Goal: Information Seeking & Learning: Learn about a topic

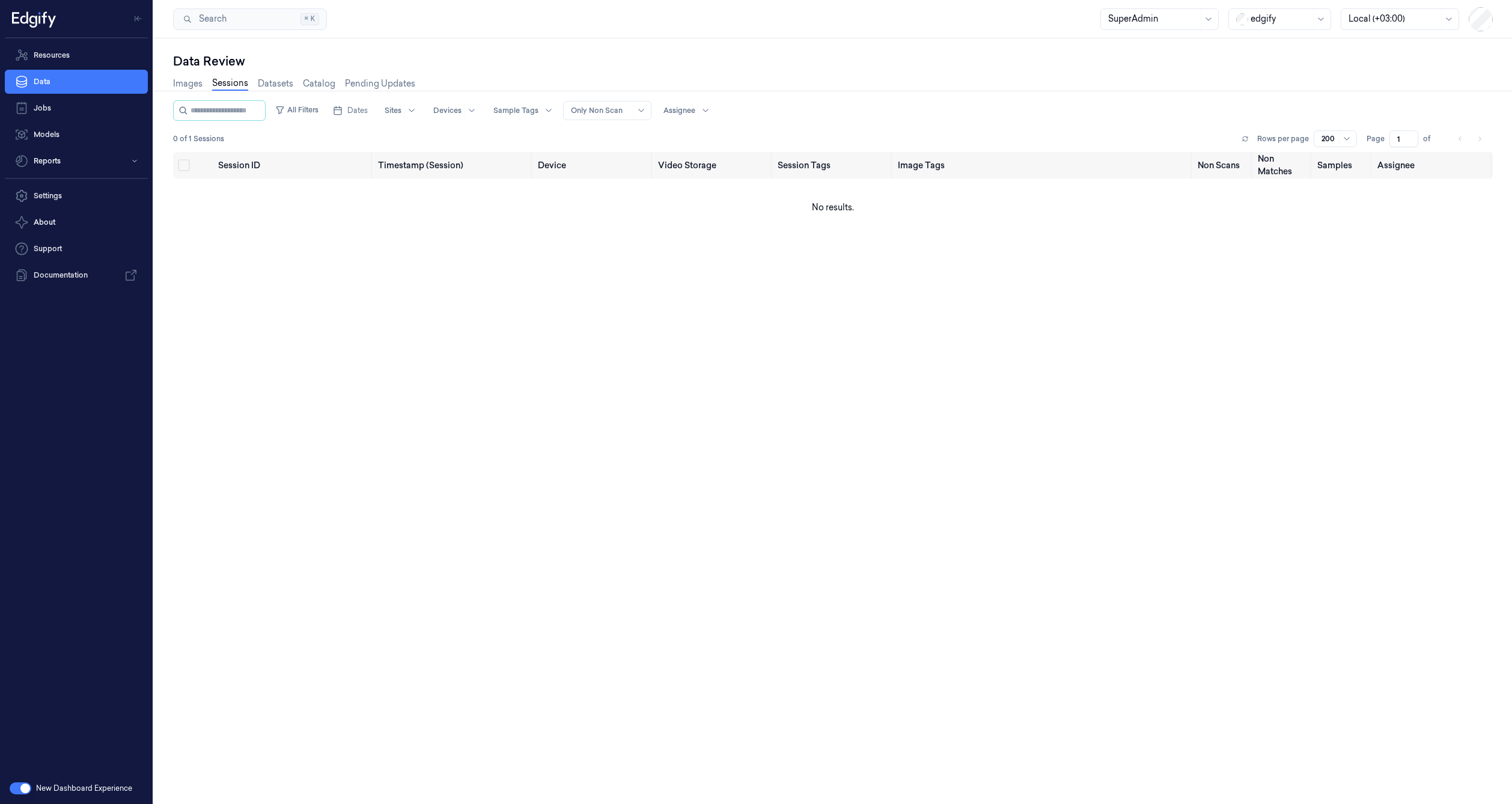
click at [1296, 19] on div at bounding box center [1280, 18] width 60 height 12
click at [1177, 13] on div at bounding box center [1153, 18] width 90 height 12
click at [1024, 96] on div "Images Sessions Datasets Catalog Pending Updates" at bounding box center [833, 85] width 1320 height 30
click at [1255, 13] on div at bounding box center [1280, 18] width 60 height 12
click at [1259, 48] on div "DollarGeneral" at bounding box center [1273, 44] width 74 height 12
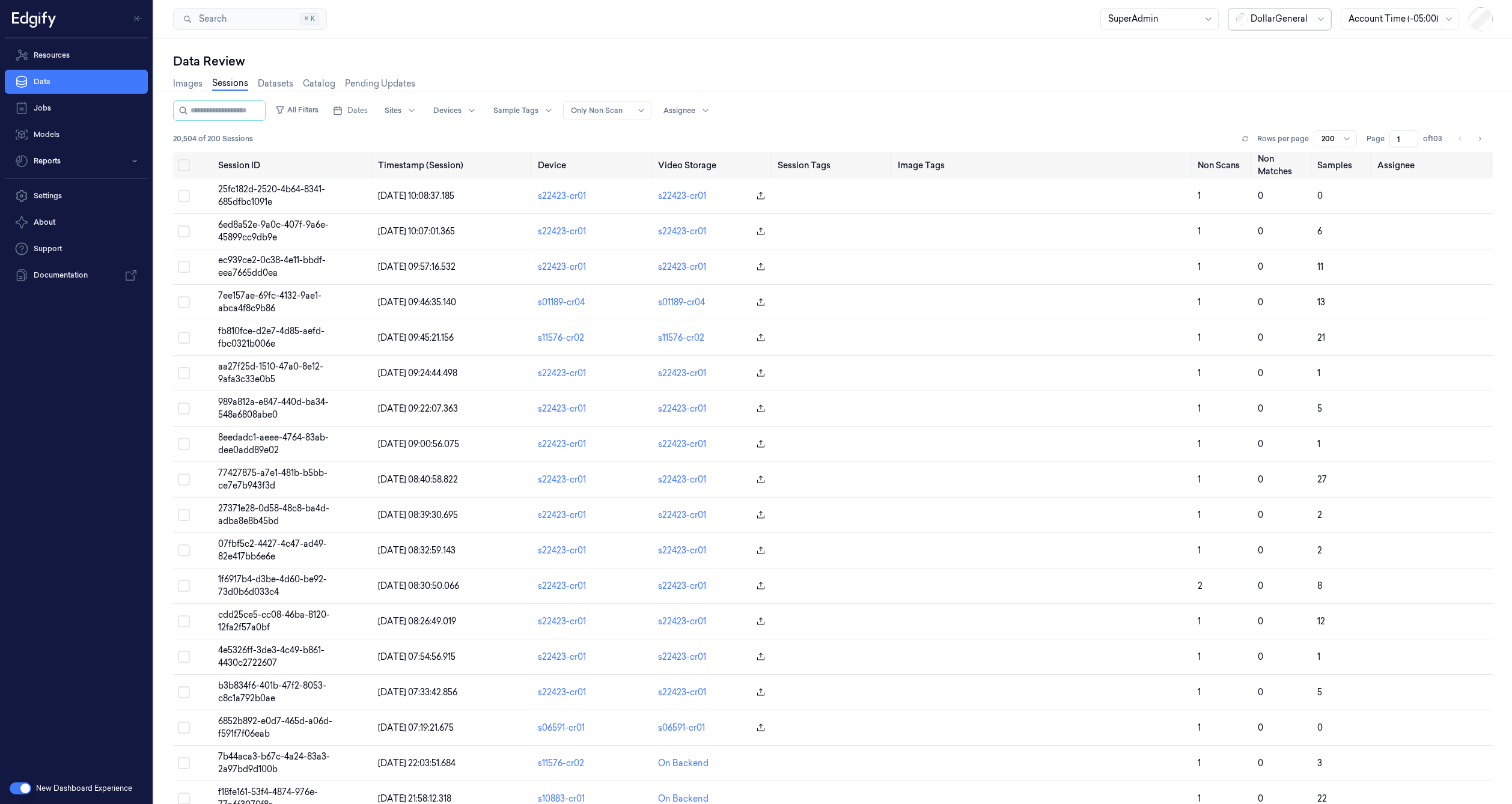
click at [1163, 26] on div "SuperAdmin" at bounding box center [1153, 19] width 90 height 21
click at [1147, 59] on div "Annotator" at bounding box center [1129, 65] width 41 height 12
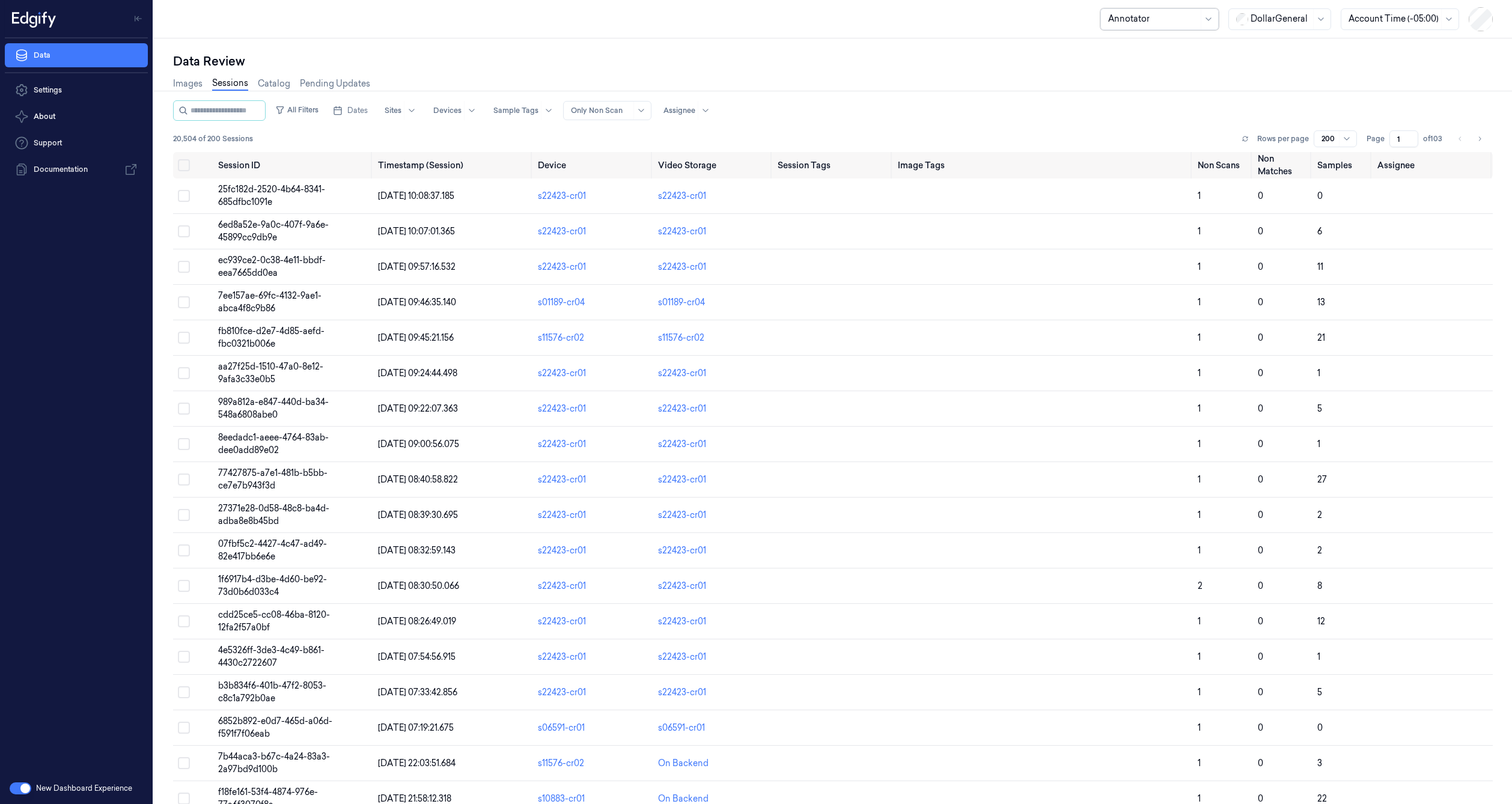
click at [224, 84] on link "Sessions" at bounding box center [230, 83] width 36 height 14
click at [1180, 21] on div at bounding box center [1153, 18] width 90 height 12
click at [1134, 180] on div "SuperAdmin" at bounding box center [1134, 184] width 50 height 12
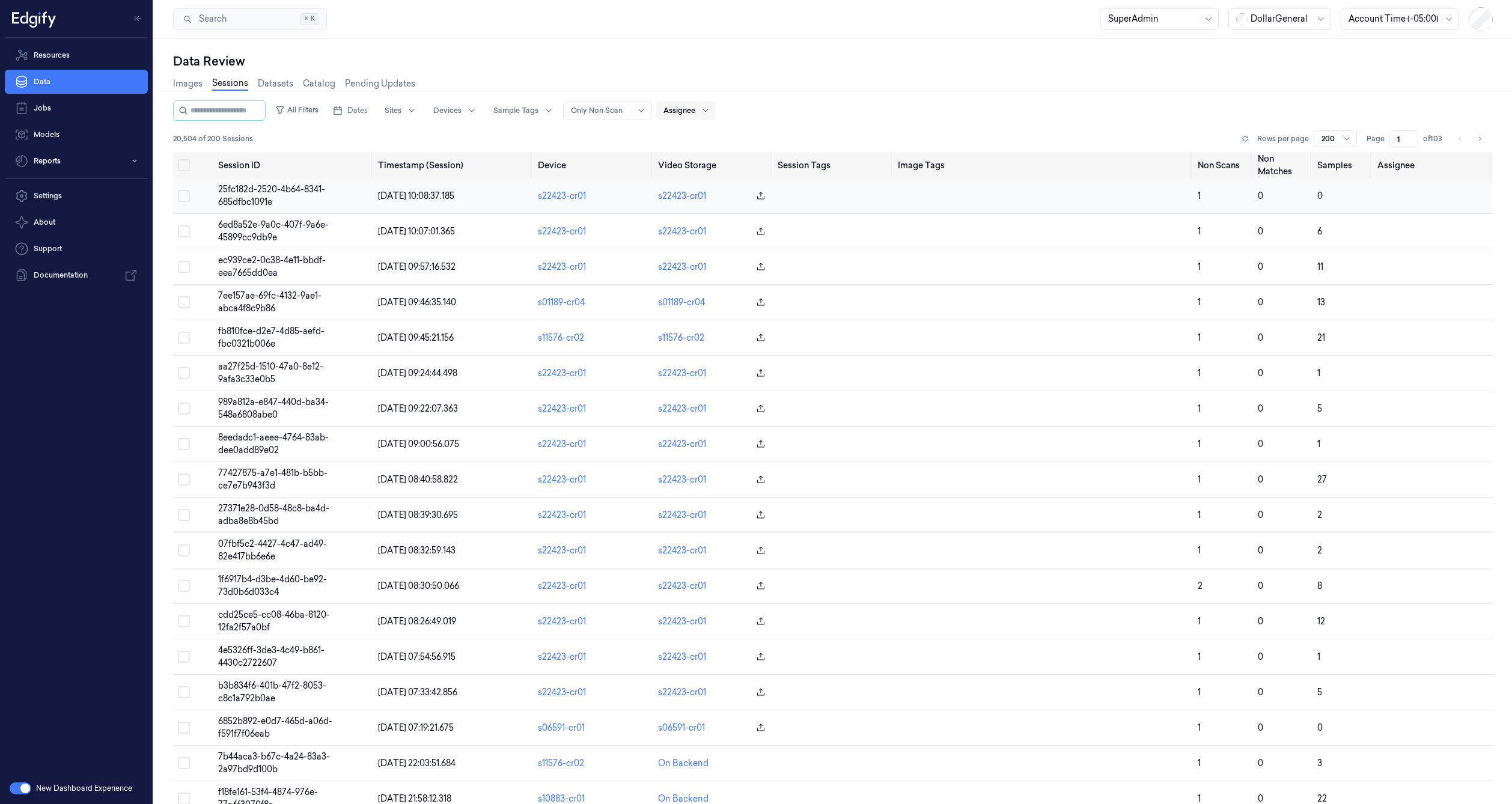
click at [243, 193] on span "25fc182d-2520-4b64-8341-685dfbc1091e" at bounding box center [271, 196] width 107 height 23
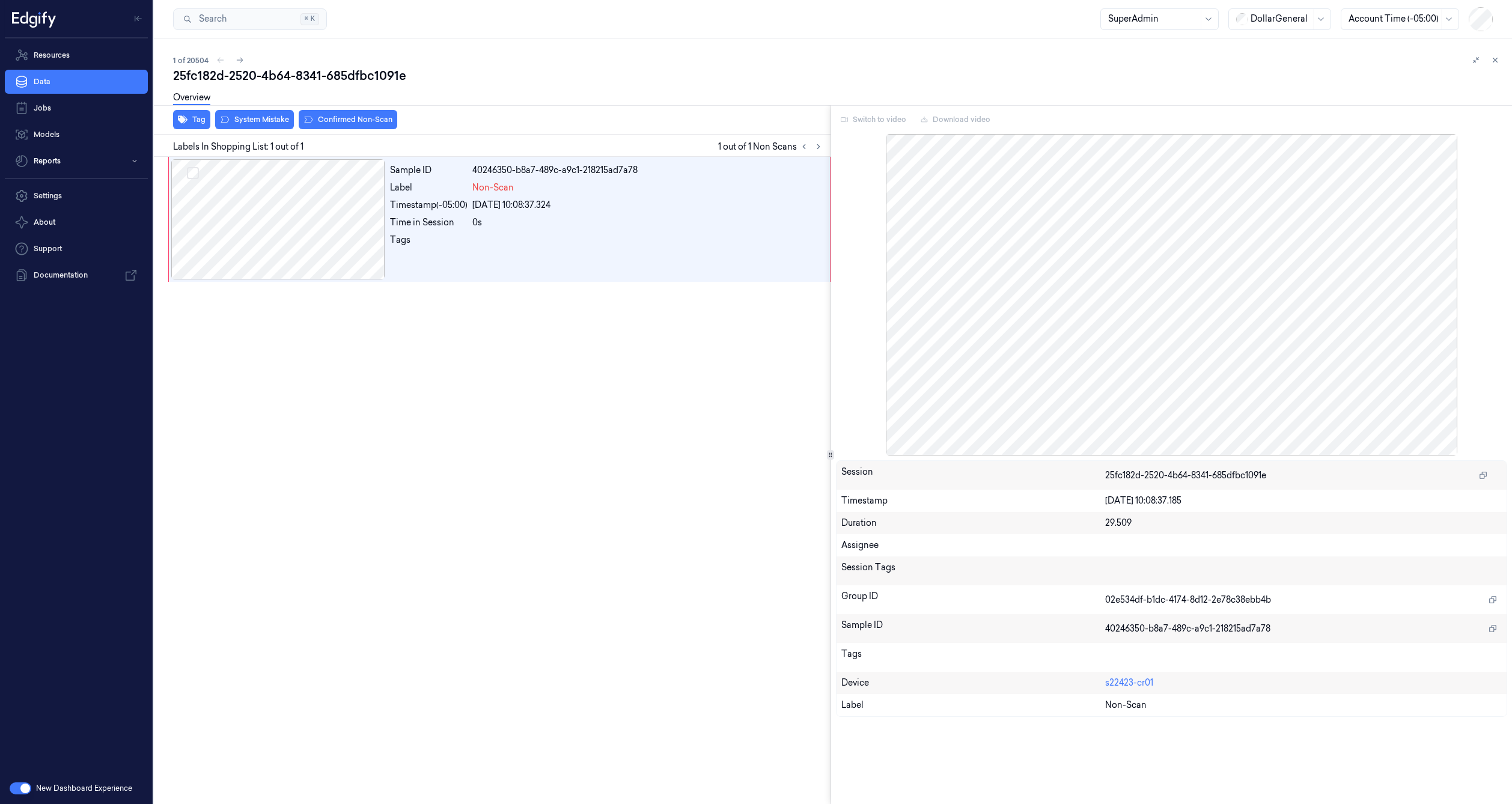
click at [1490, 65] on button at bounding box center [1495, 60] width 15 height 15
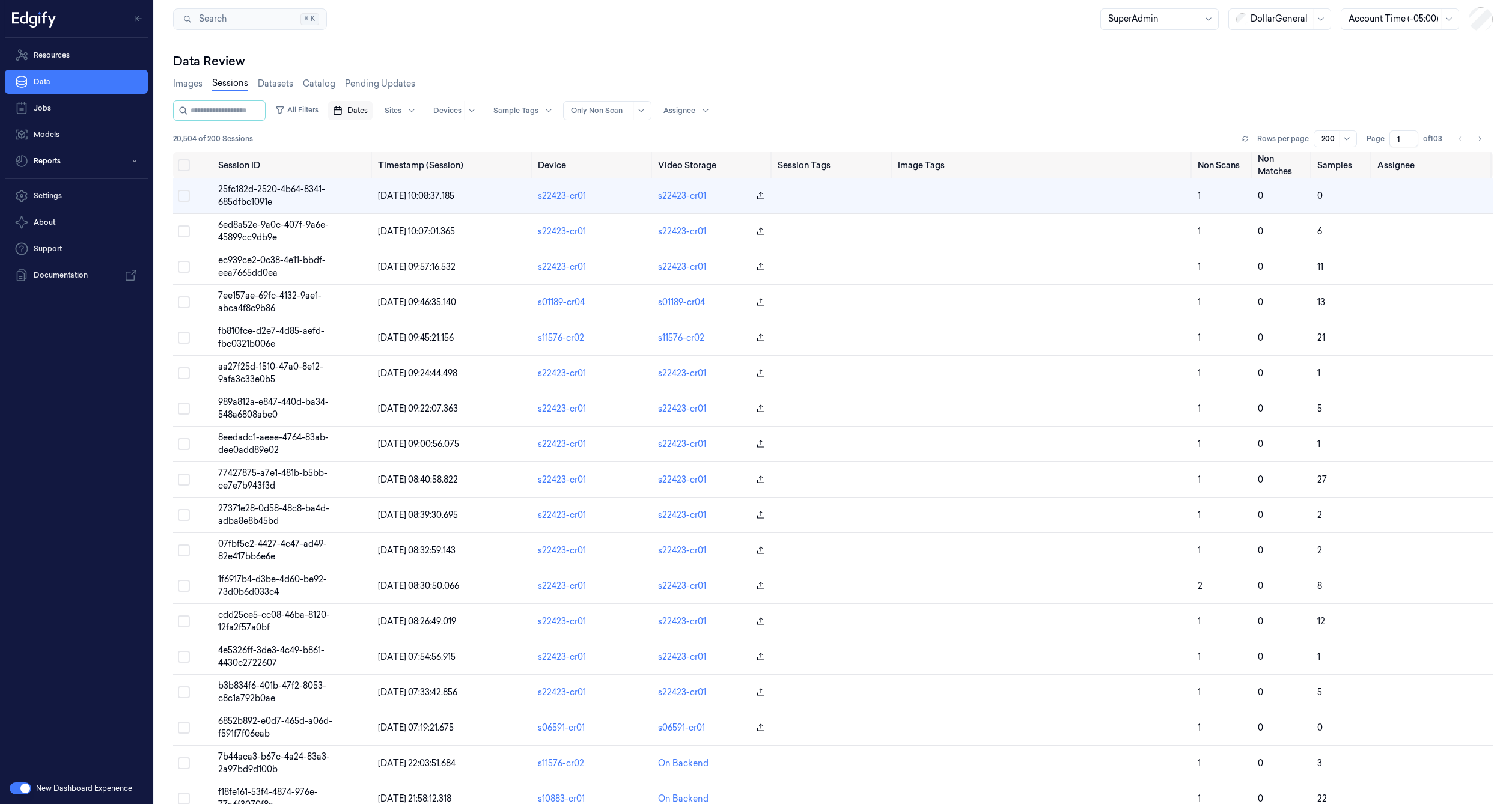
click at [373, 104] on button "Dates" at bounding box center [350, 110] width 44 height 19
click at [373, 142] on button "Go to the Previous Month" at bounding box center [368, 138] width 16 height 16
click at [366, 301] on button "31" at bounding box center [369, 303] width 19 height 19
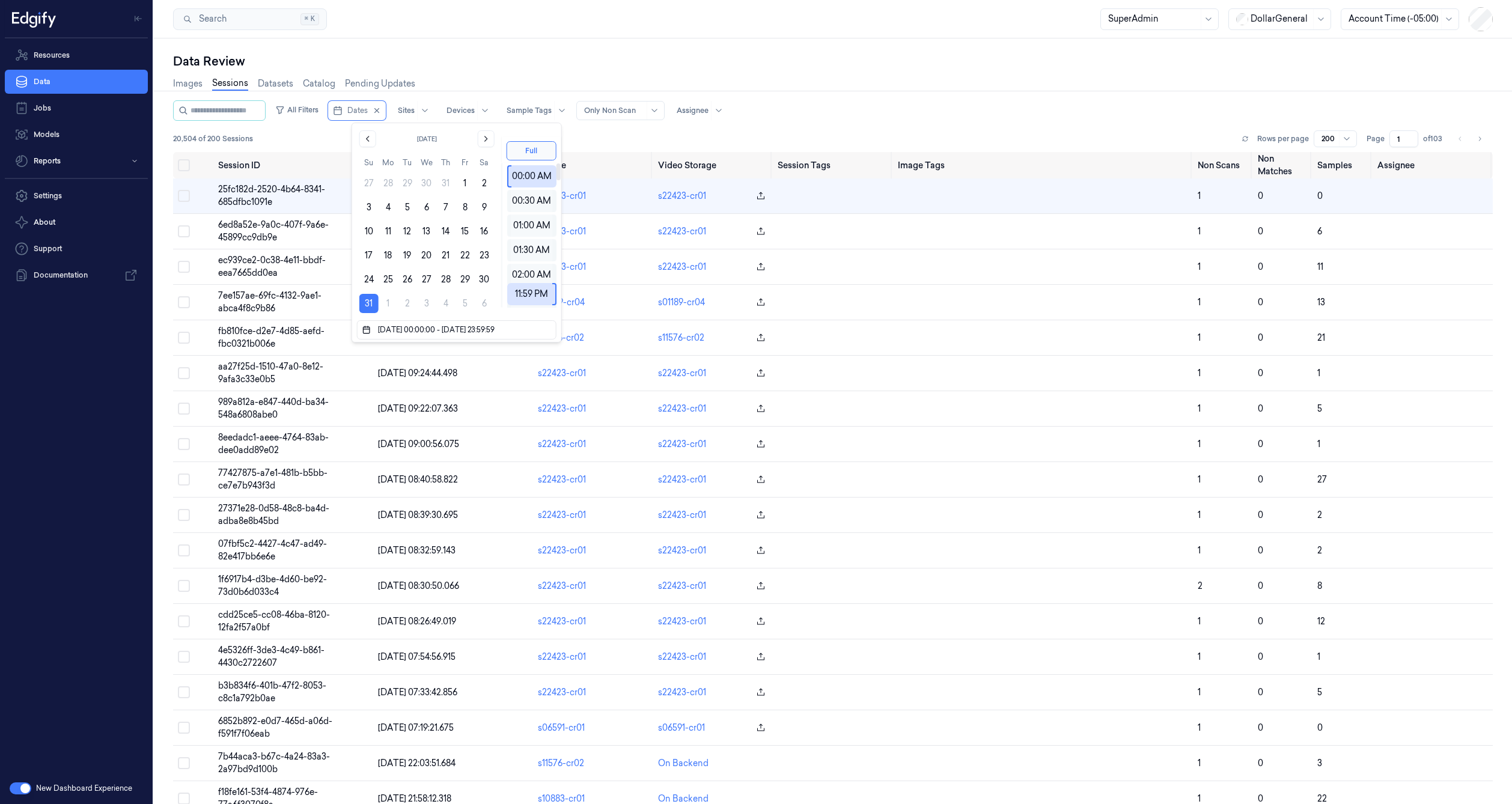
click at [660, 68] on div "Data Review" at bounding box center [833, 61] width 1320 height 16
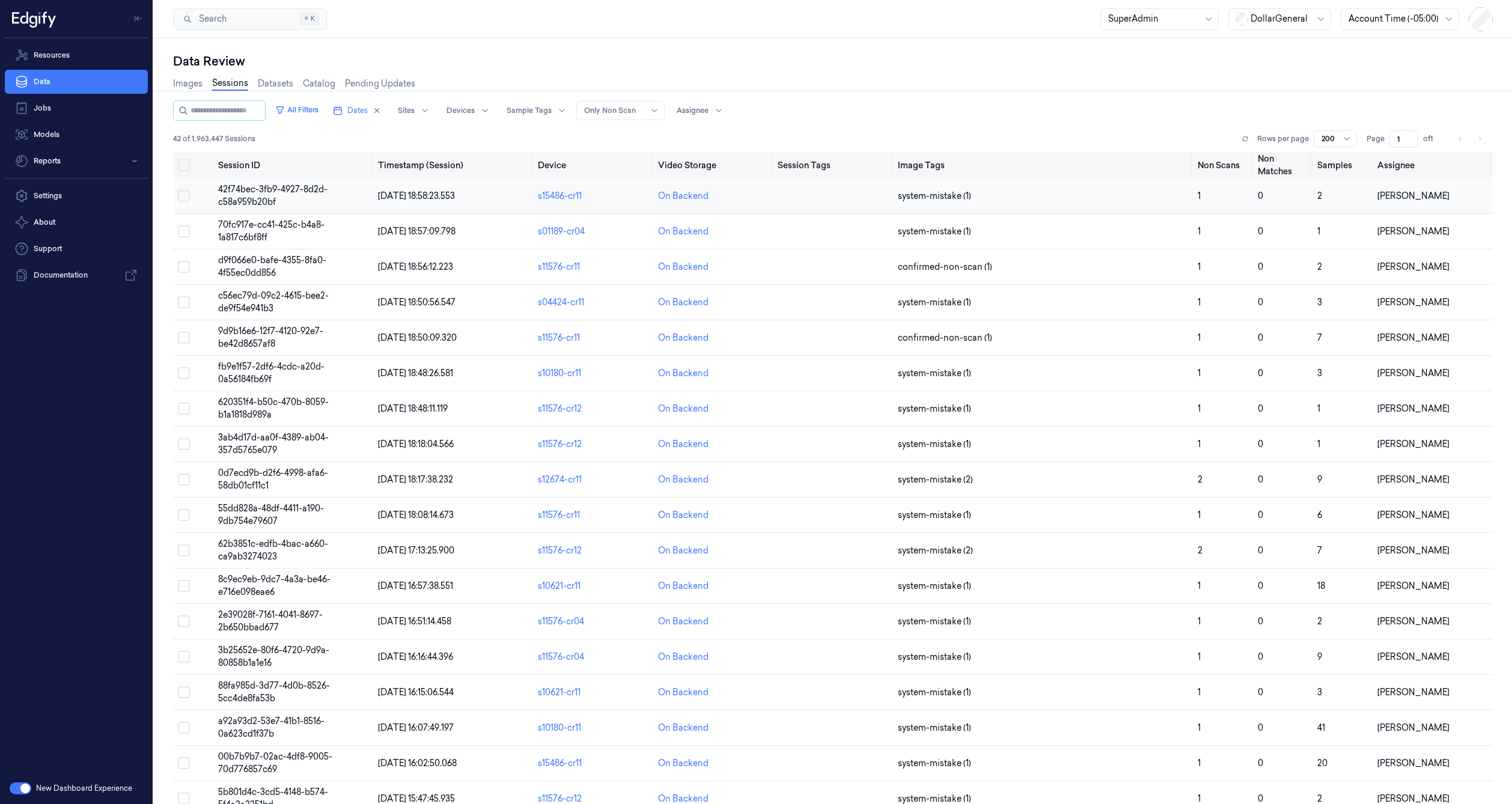
click at [248, 198] on span "42f74bec-3fb9-4927-8d2d-c58a959b20bf" at bounding box center [272, 196] width 109 height 23
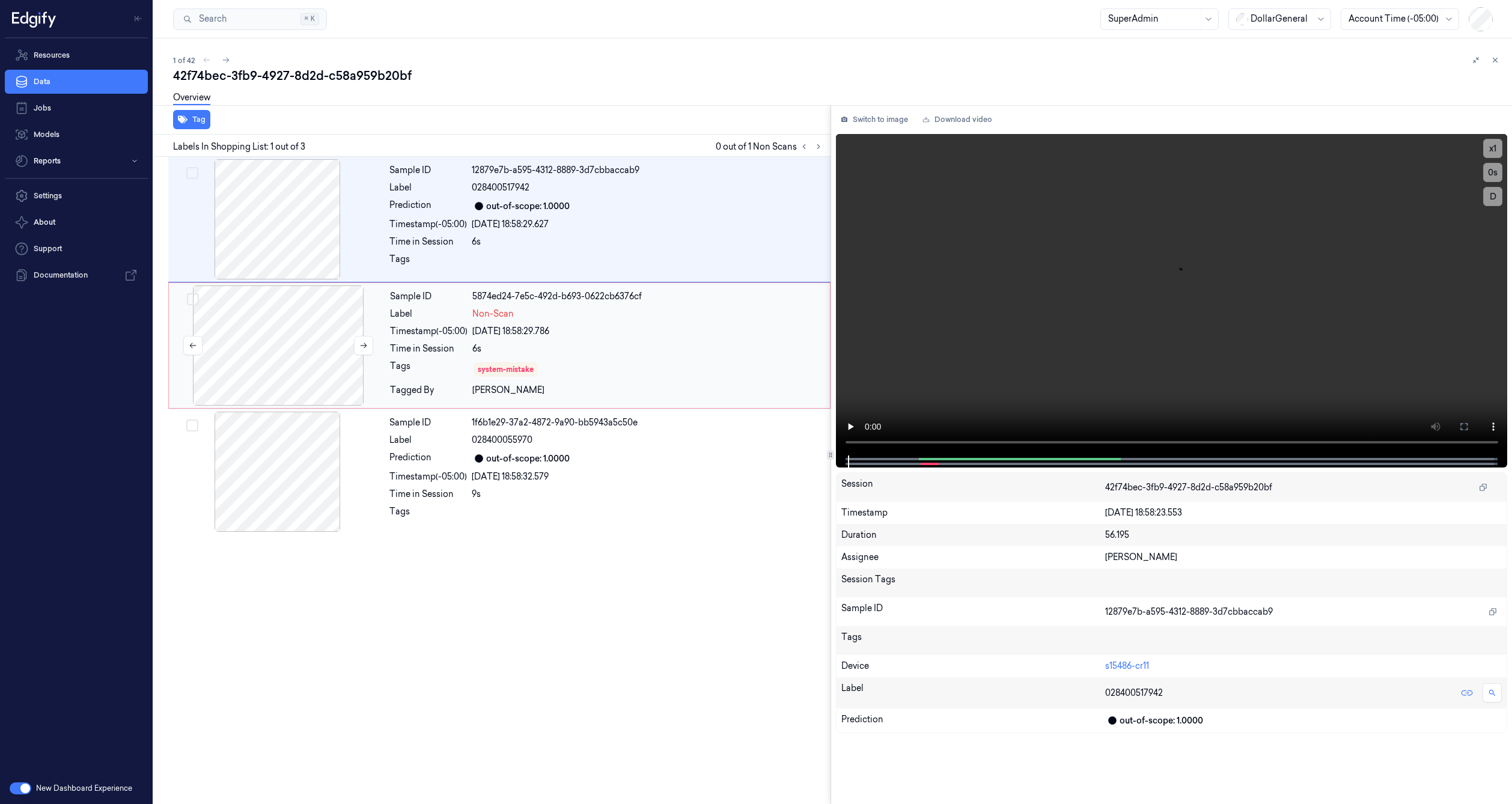
click at [292, 330] on div at bounding box center [278, 346] width 214 height 120
click at [268, 261] on div at bounding box center [277, 220] width 214 height 120
click at [249, 324] on div at bounding box center [278, 346] width 214 height 120
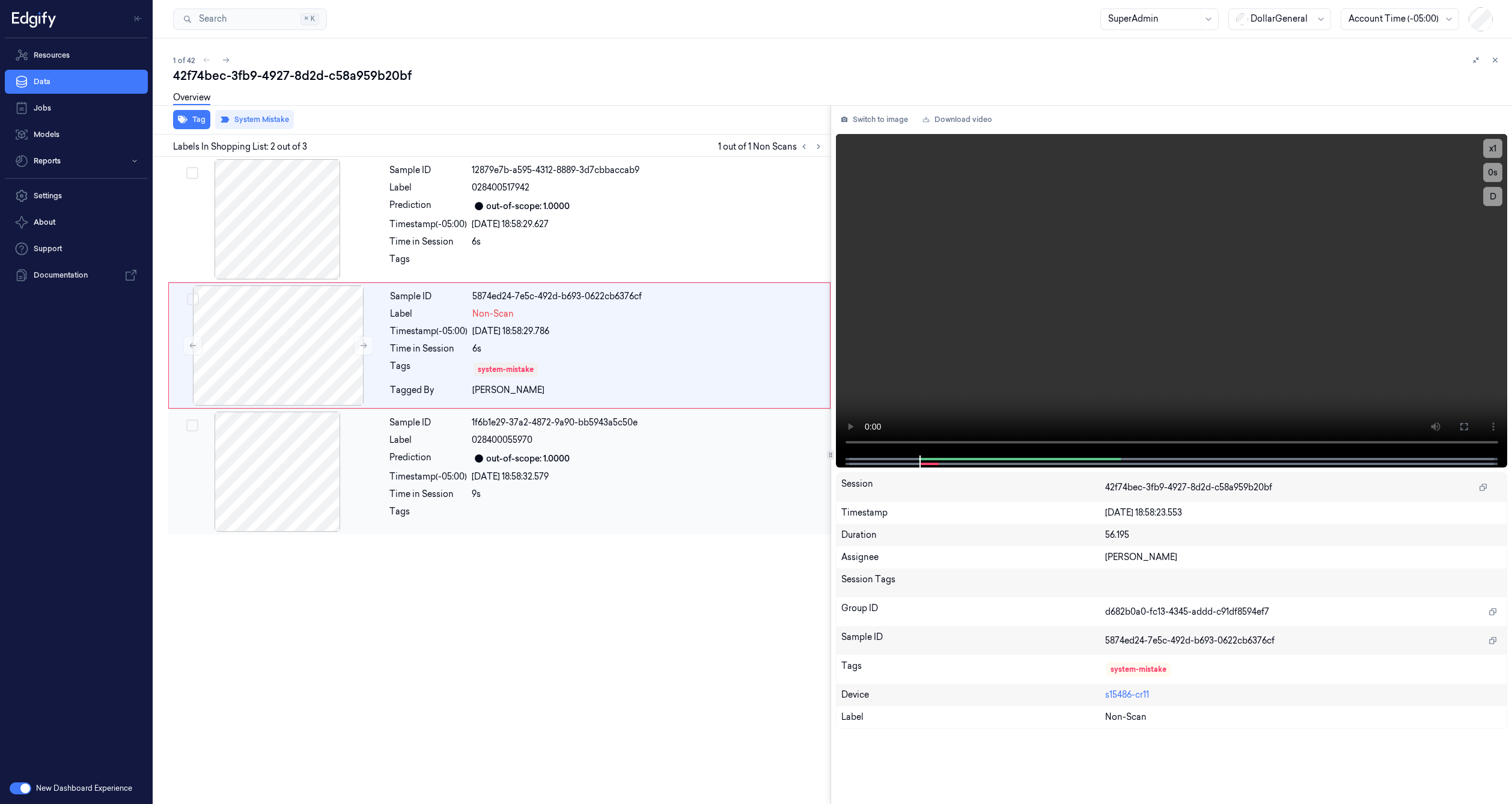
click at [289, 454] on div at bounding box center [277, 472] width 214 height 120
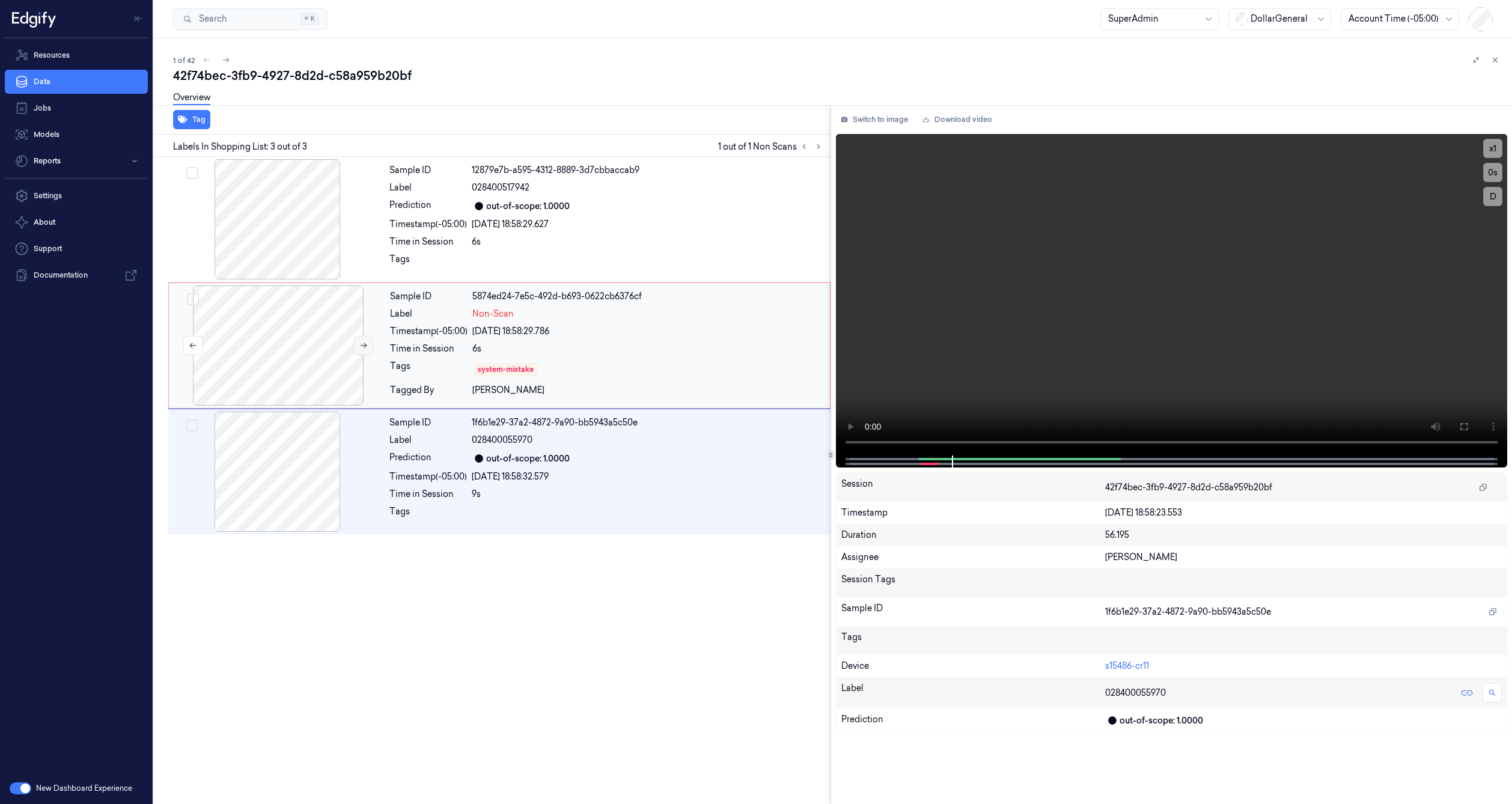
click at [358, 340] on button at bounding box center [363, 345] width 19 height 19
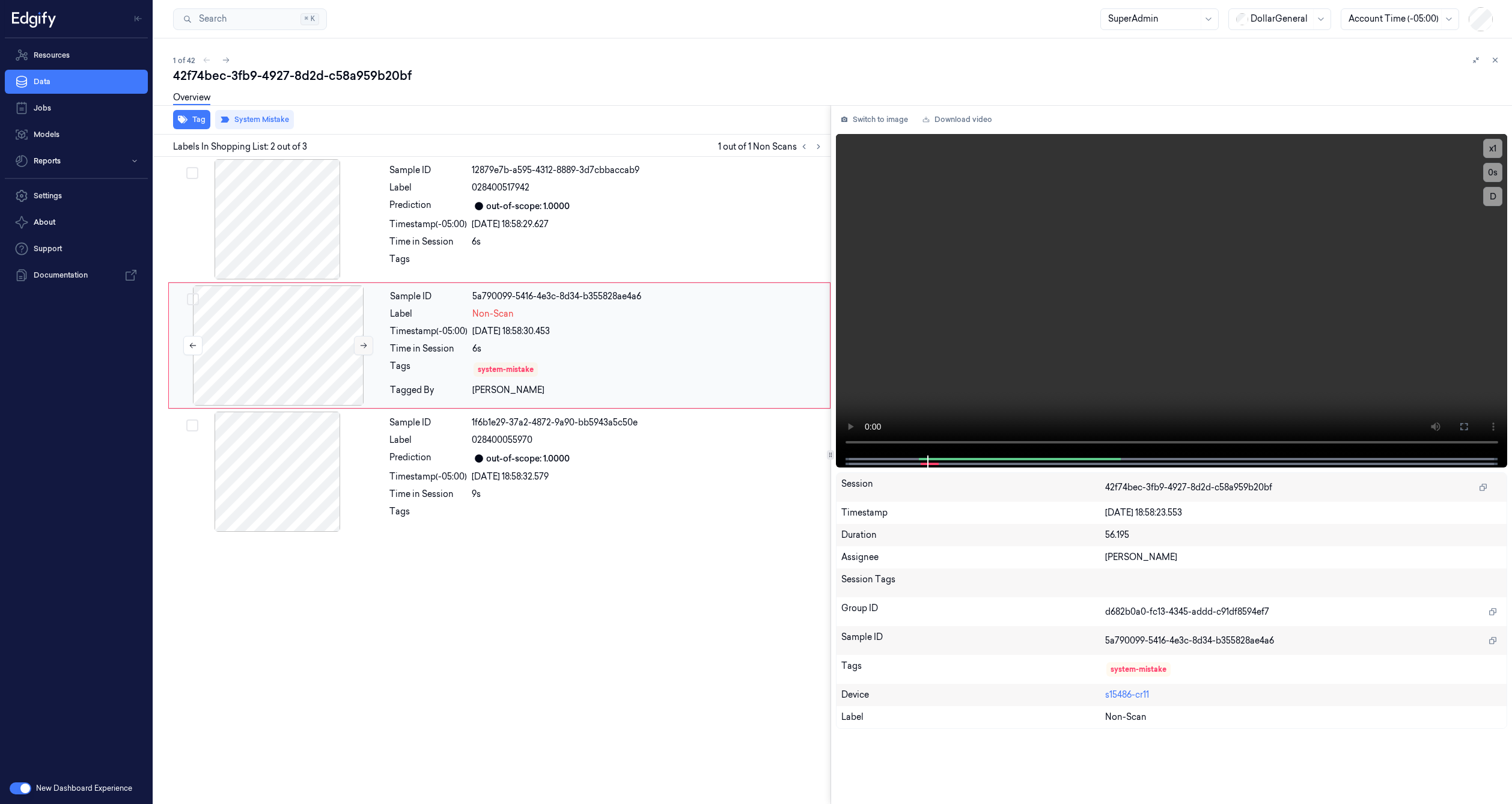
click at [358, 340] on button at bounding box center [363, 345] width 19 height 19
click at [327, 246] on div at bounding box center [277, 220] width 214 height 120
click at [313, 246] on div at bounding box center [277, 220] width 214 height 120
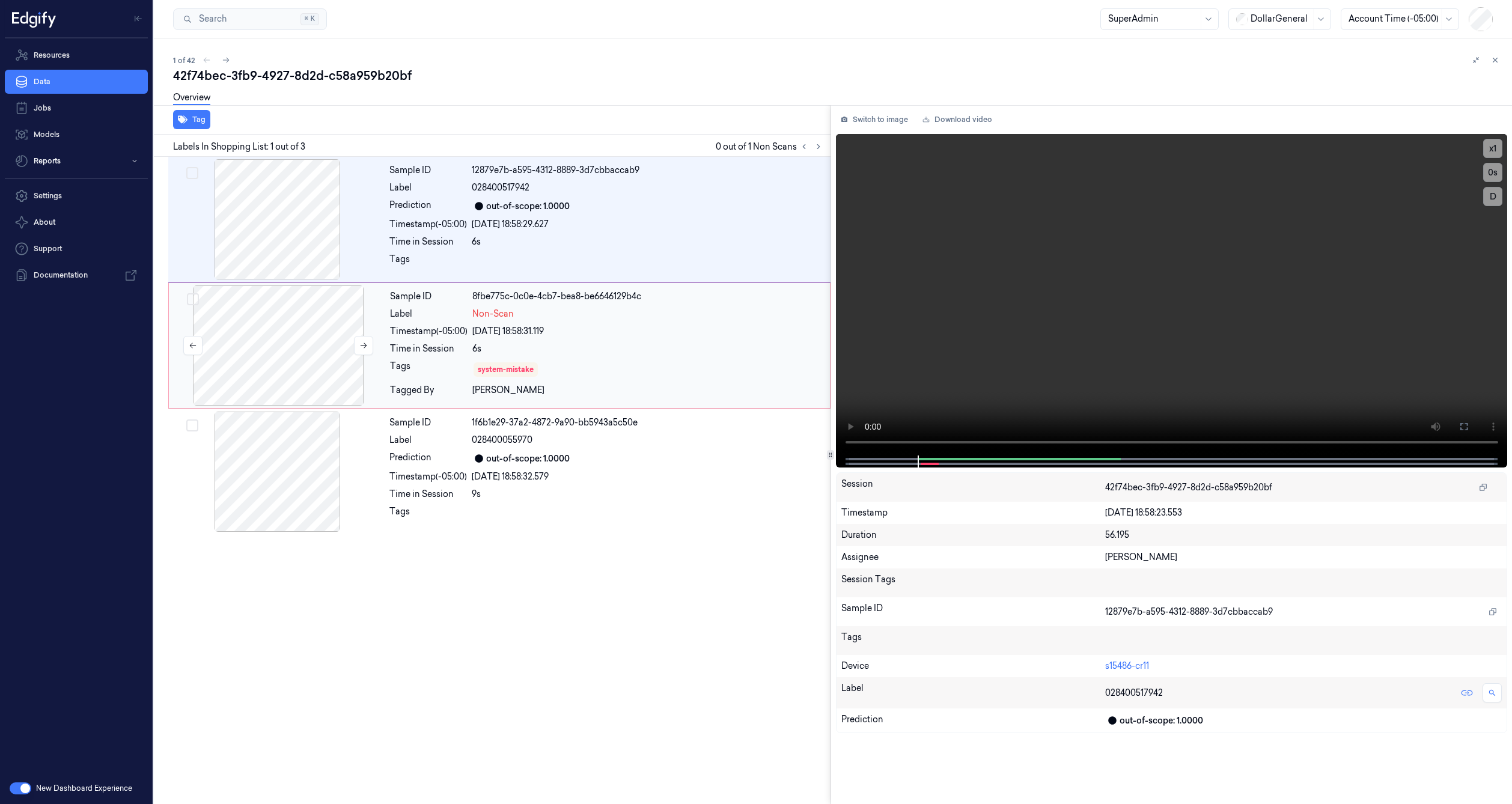
click at [302, 332] on div at bounding box center [278, 346] width 214 height 120
click at [298, 235] on div at bounding box center [277, 220] width 214 height 120
click at [286, 451] on div at bounding box center [277, 472] width 214 height 120
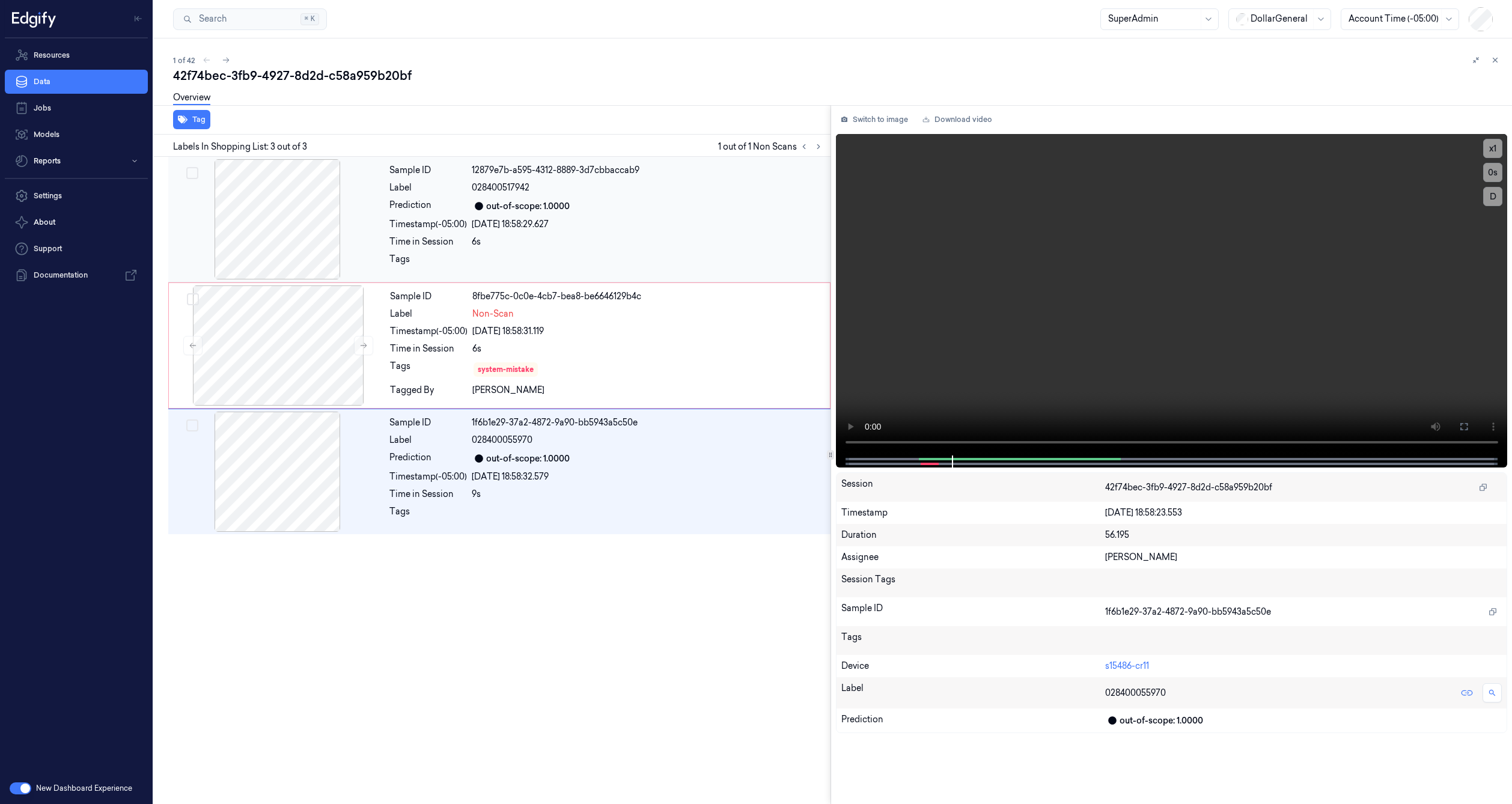
click at [277, 230] on div at bounding box center [277, 220] width 214 height 120
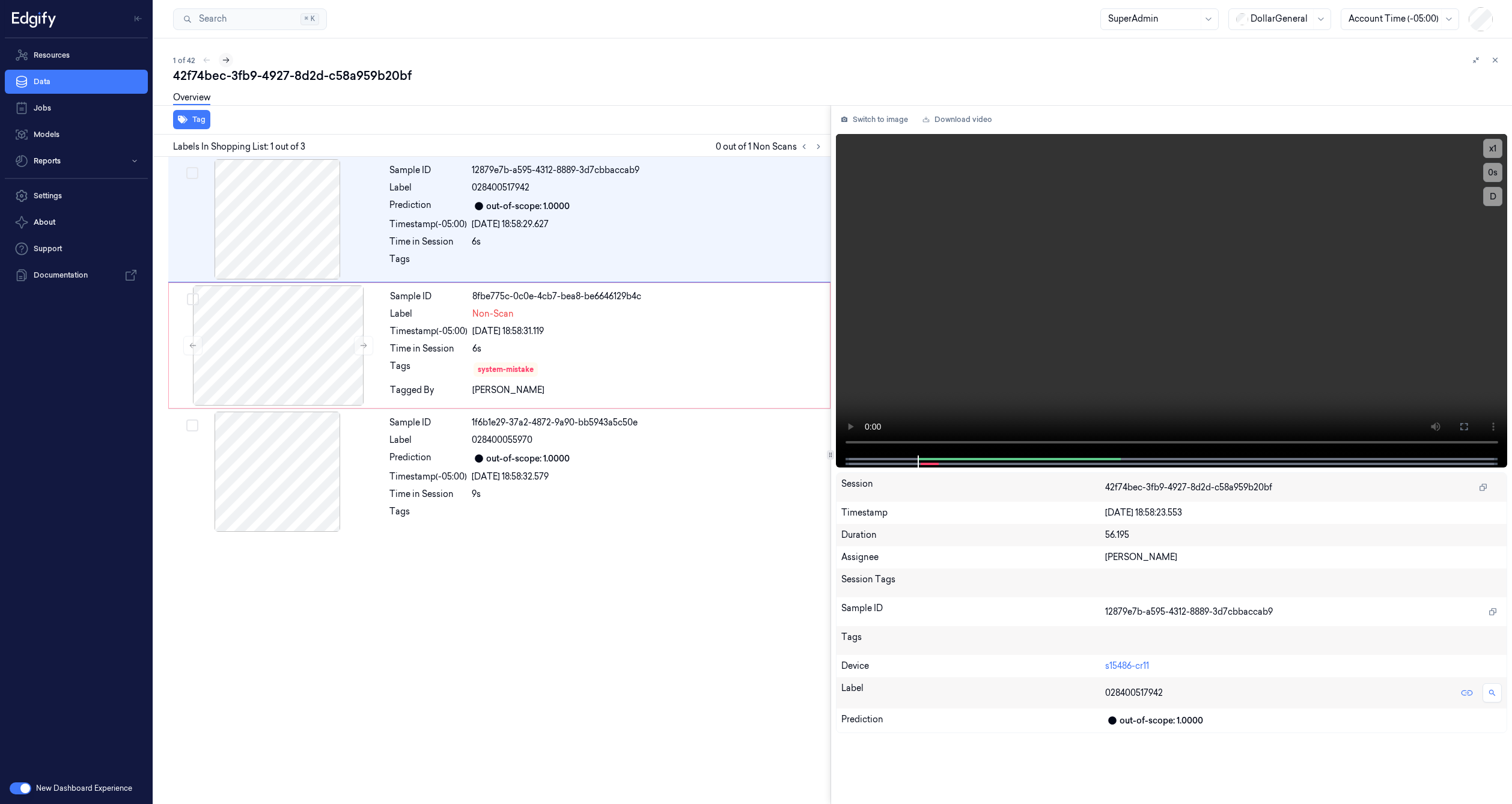
click at [229, 62] on icon at bounding box center [226, 60] width 8 height 8
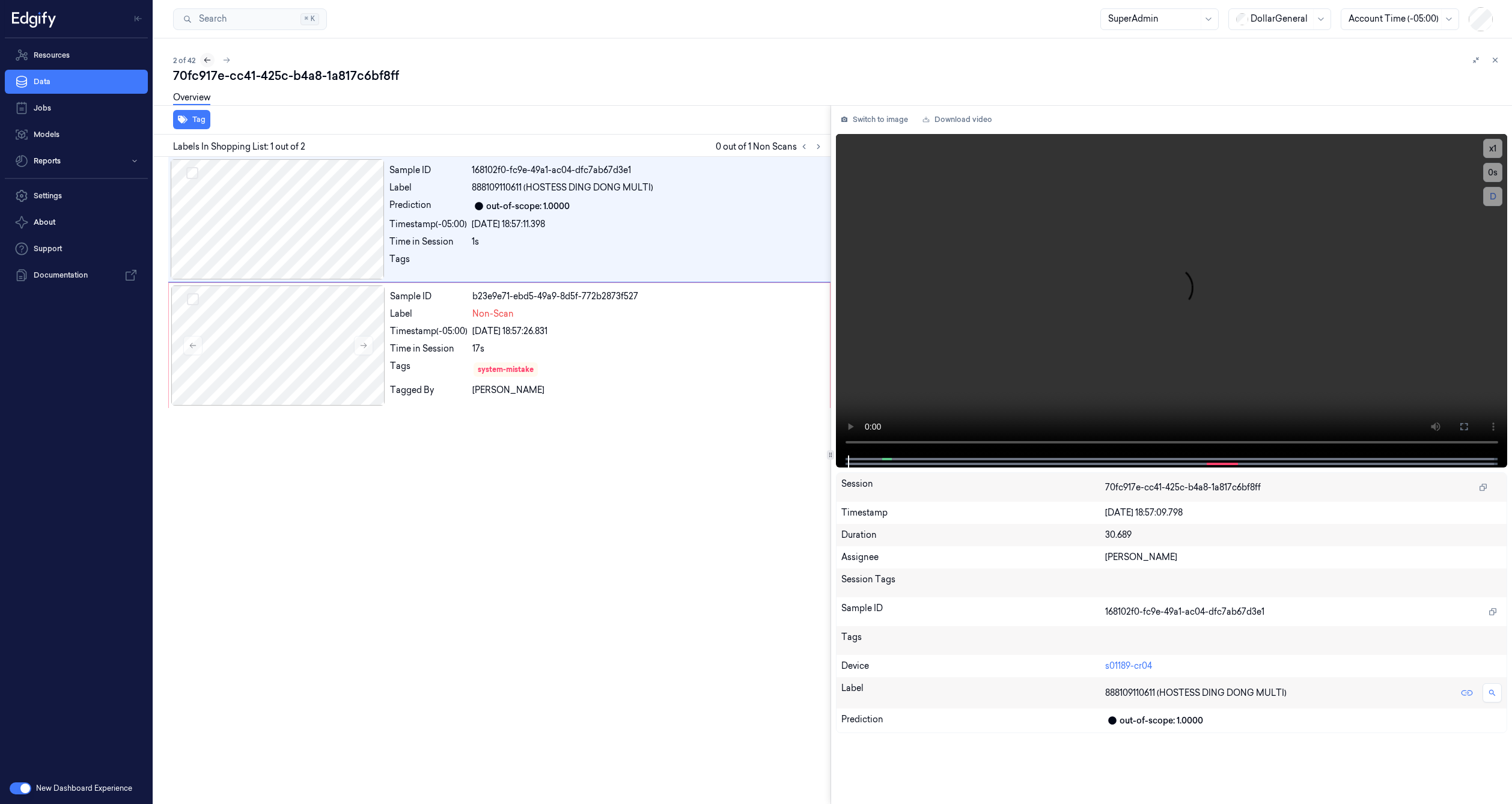
click at [208, 59] on icon at bounding box center [207, 60] width 8 height 8
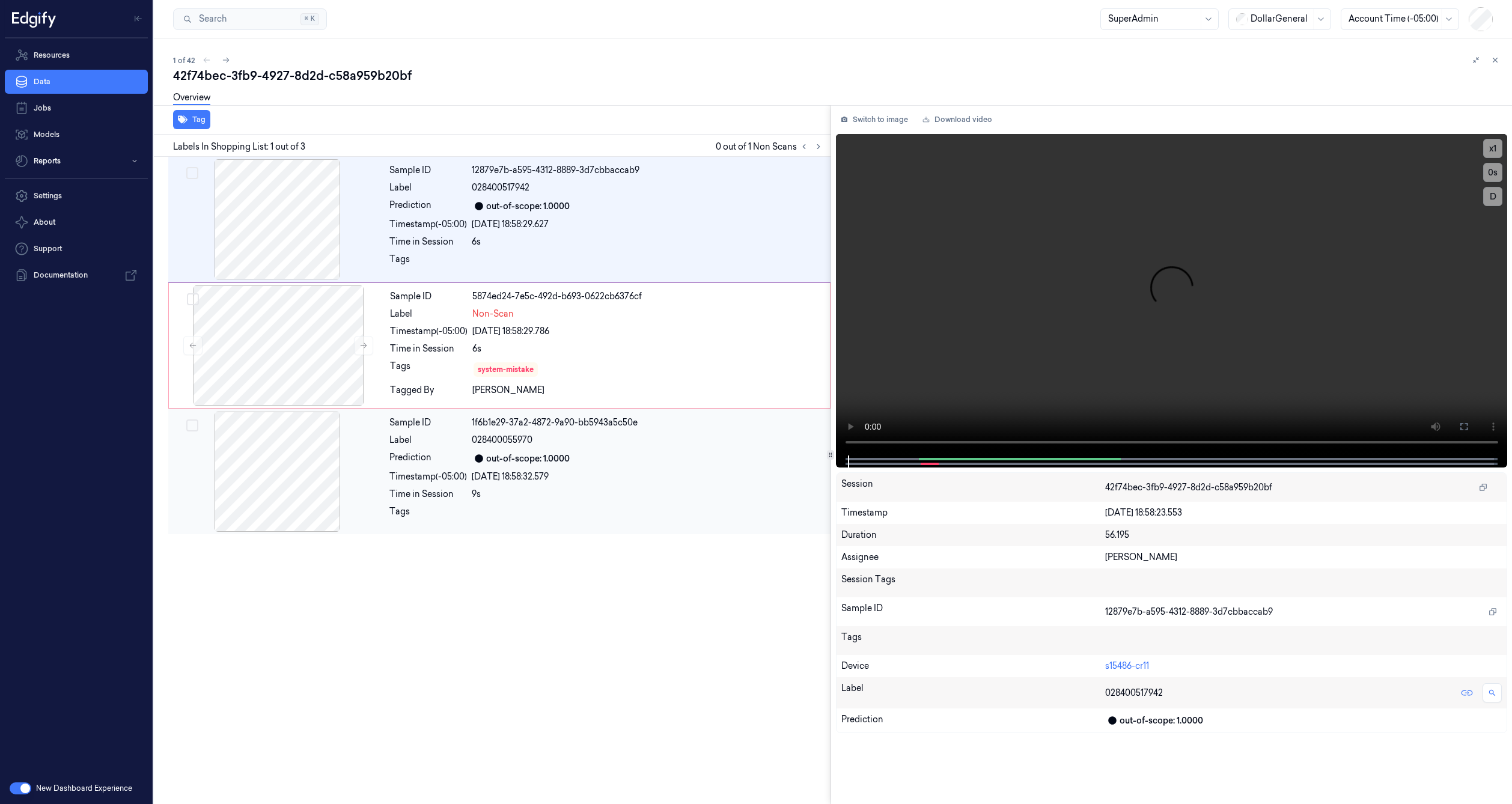
click at [312, 472] on div at bounding box center [277, 472] width 214 height 120
click at [287, 240] on div at bounding box center [277, 220] width 214 height 120
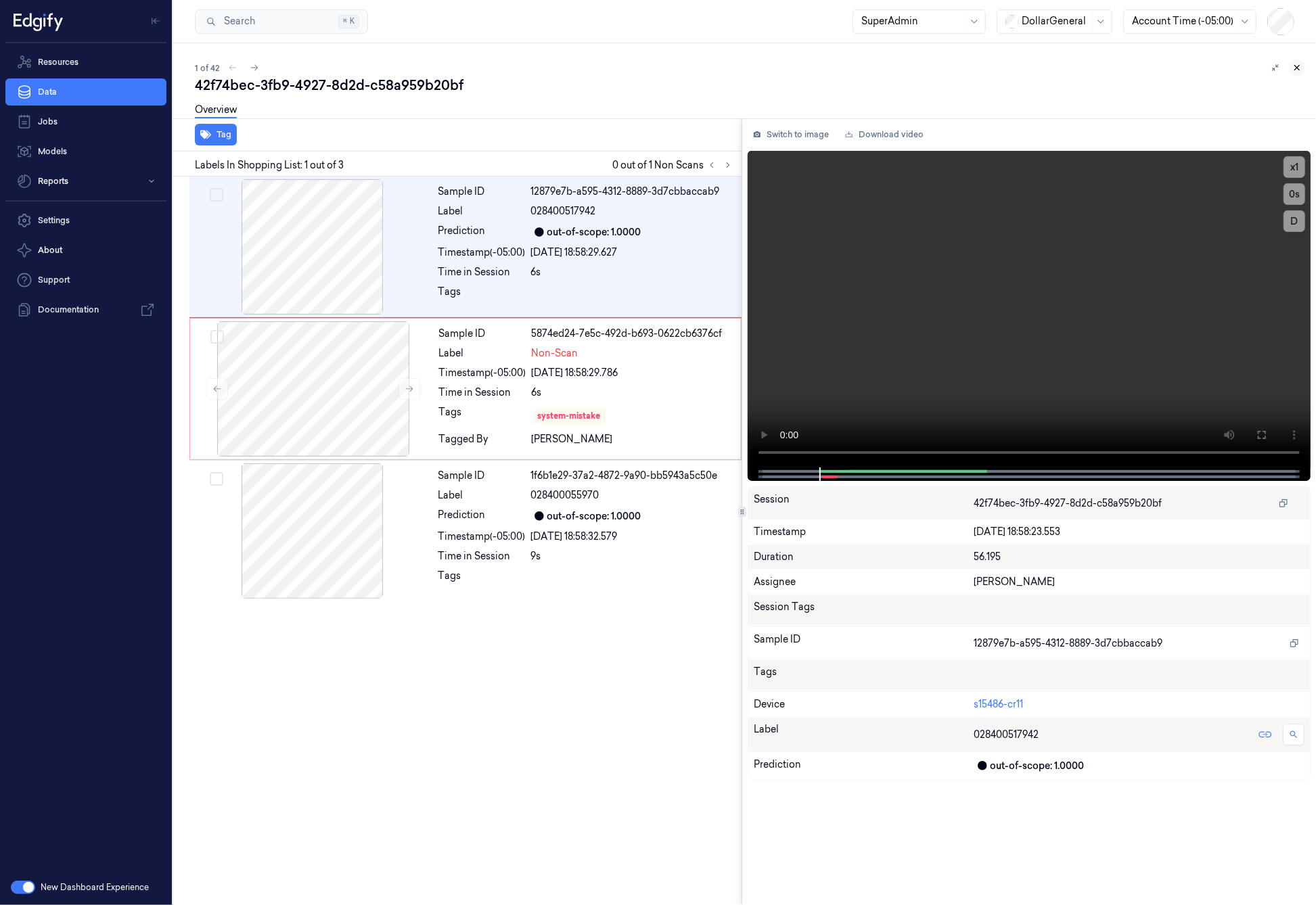
click at [1302, 70] on button at bounding box center [1297, 68] width 17 height 17
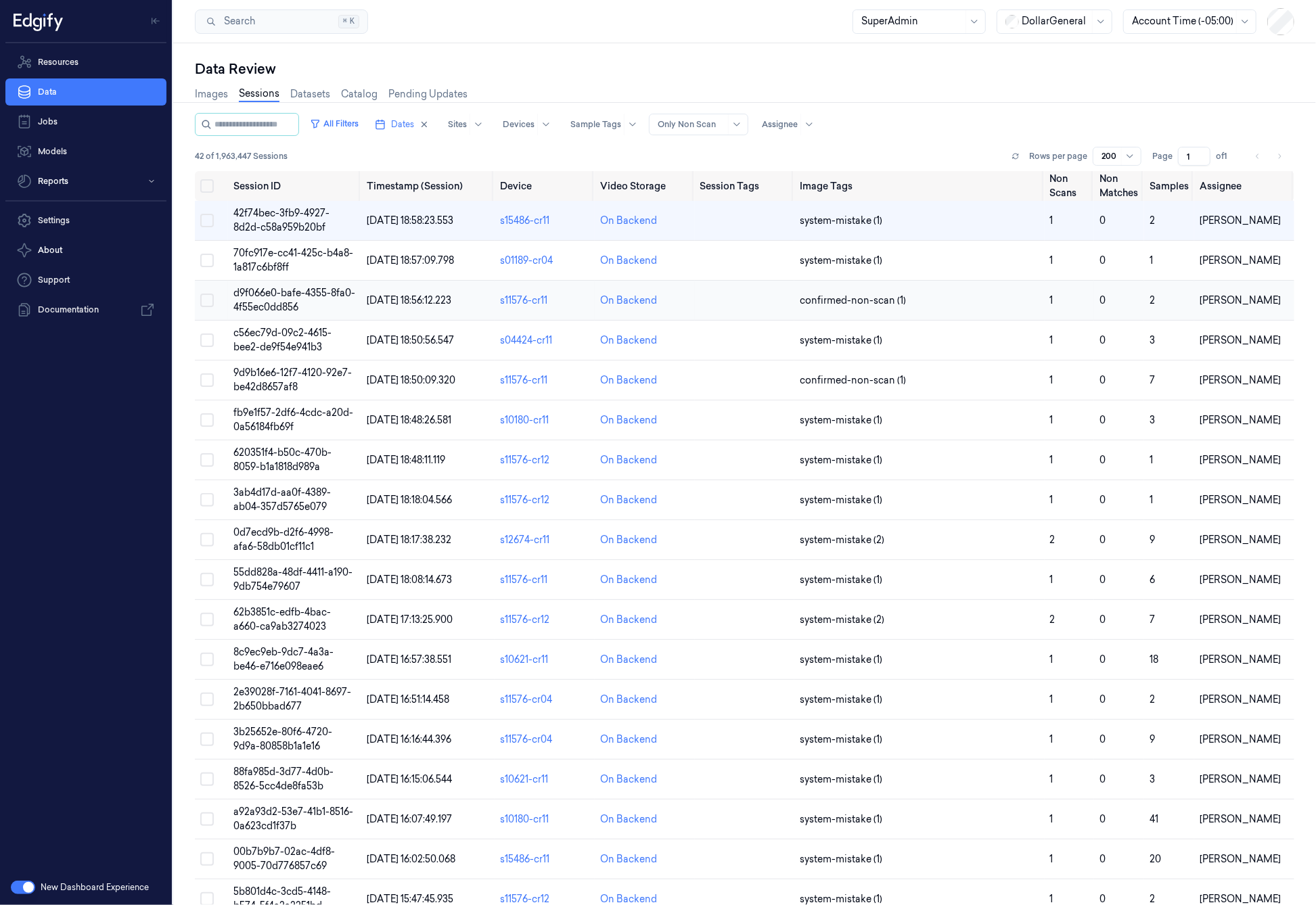
click at [302, 296] on span "d9f066e0-bafe-4355-8fa0-4f55ec0dd856" at bounding box center [294, 300] width 121 height 26
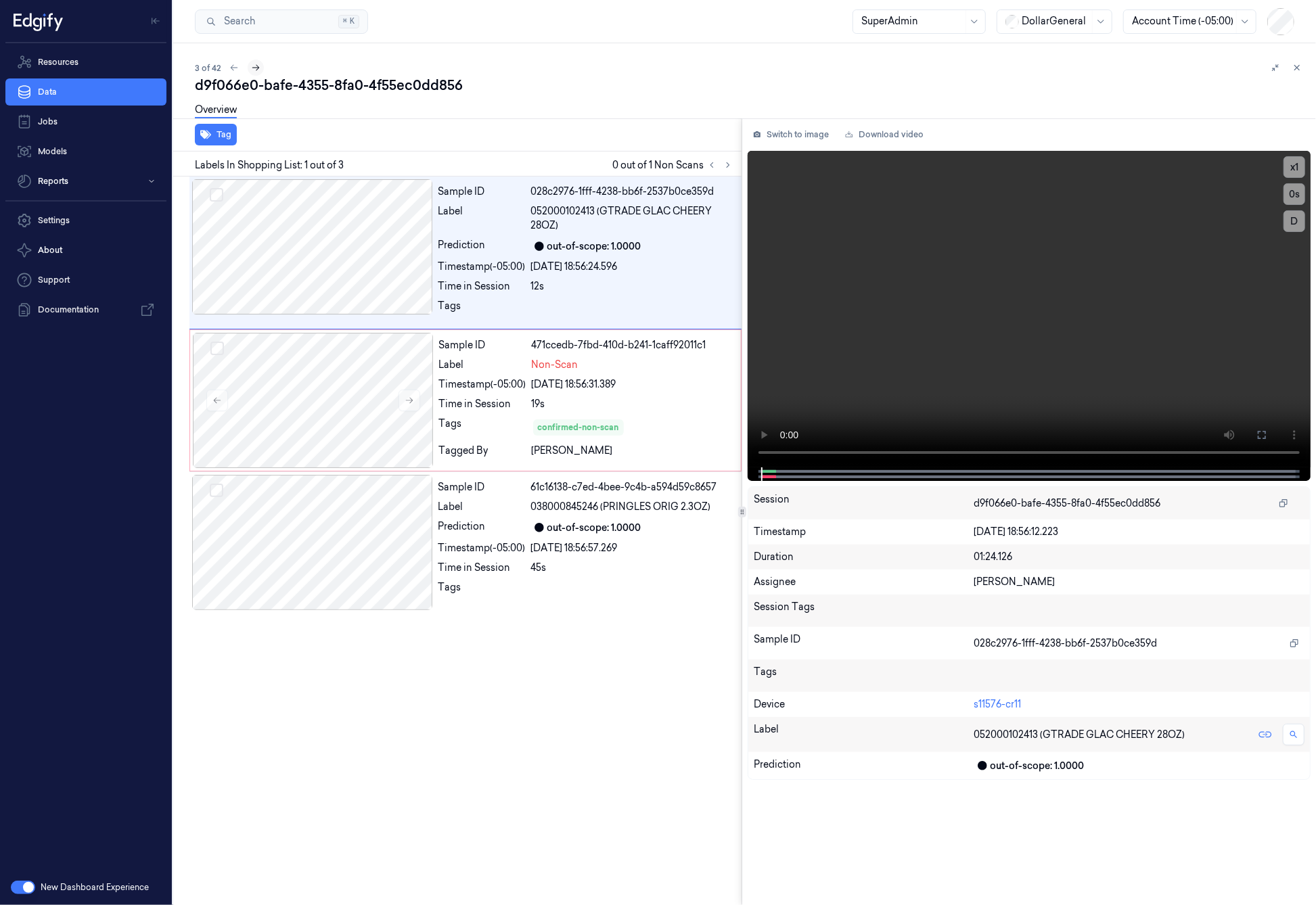
click at [257, 67] on icon at bounding box center [256, 68] width 9 height 9
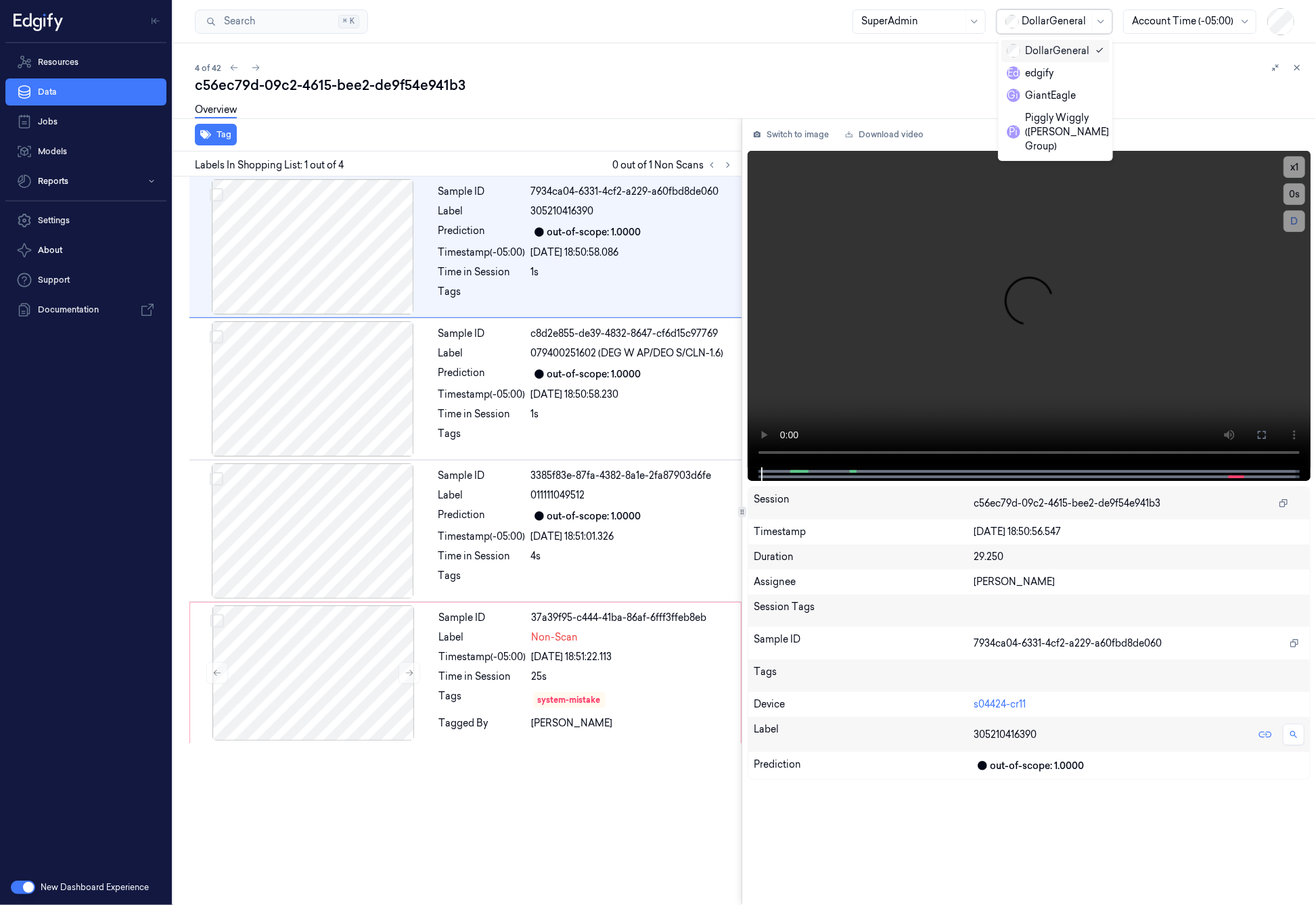
click at [1037, 18] on div at bounding box center [1055, 20] width 68 height 14
click at [1035, 96] on div "GiantEagle" at bounding box center [1041, 95] width 69 height 14
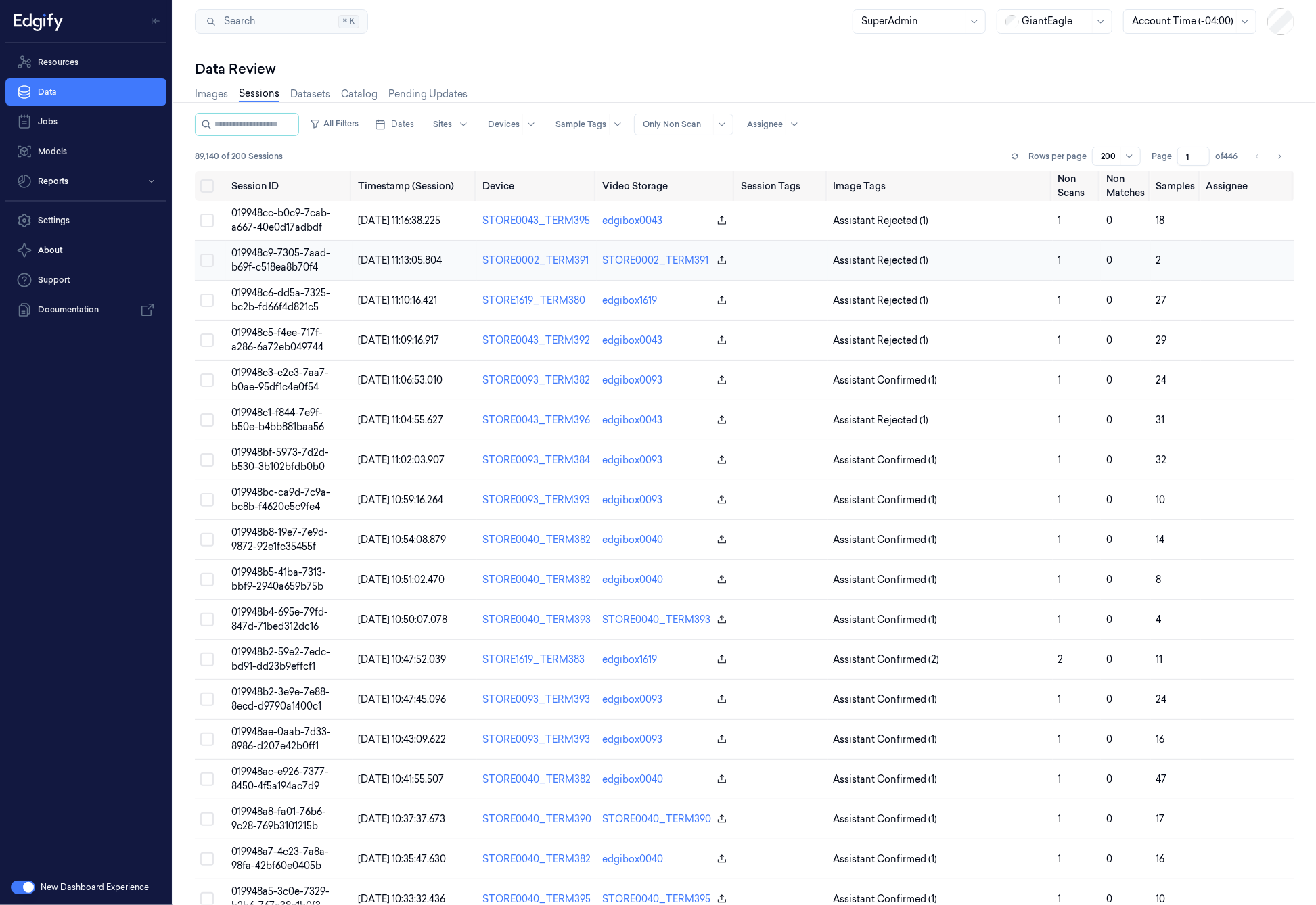
click at [273, 258] on span "019948c9-7305-7aad-b69f-c518ea8b70f4" at bounding box center [281, 260] width 99 height 26
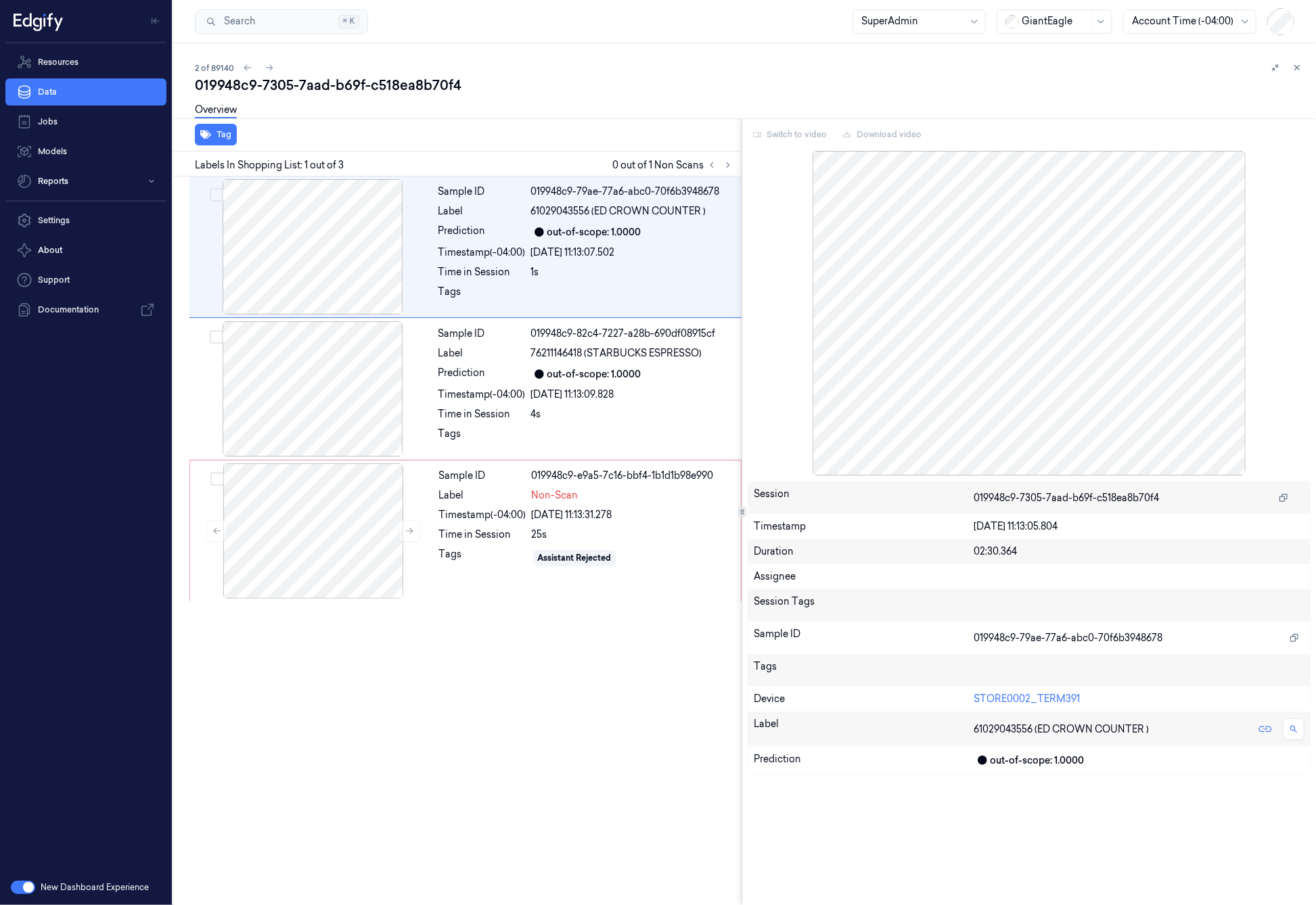
click at [790, 132] on div "Switch to video Download video" at bounding box center [1029, 134] width 563 height 21
click at [1298, 69] on icon at bounding box center [1297, 68] width 5 height 5
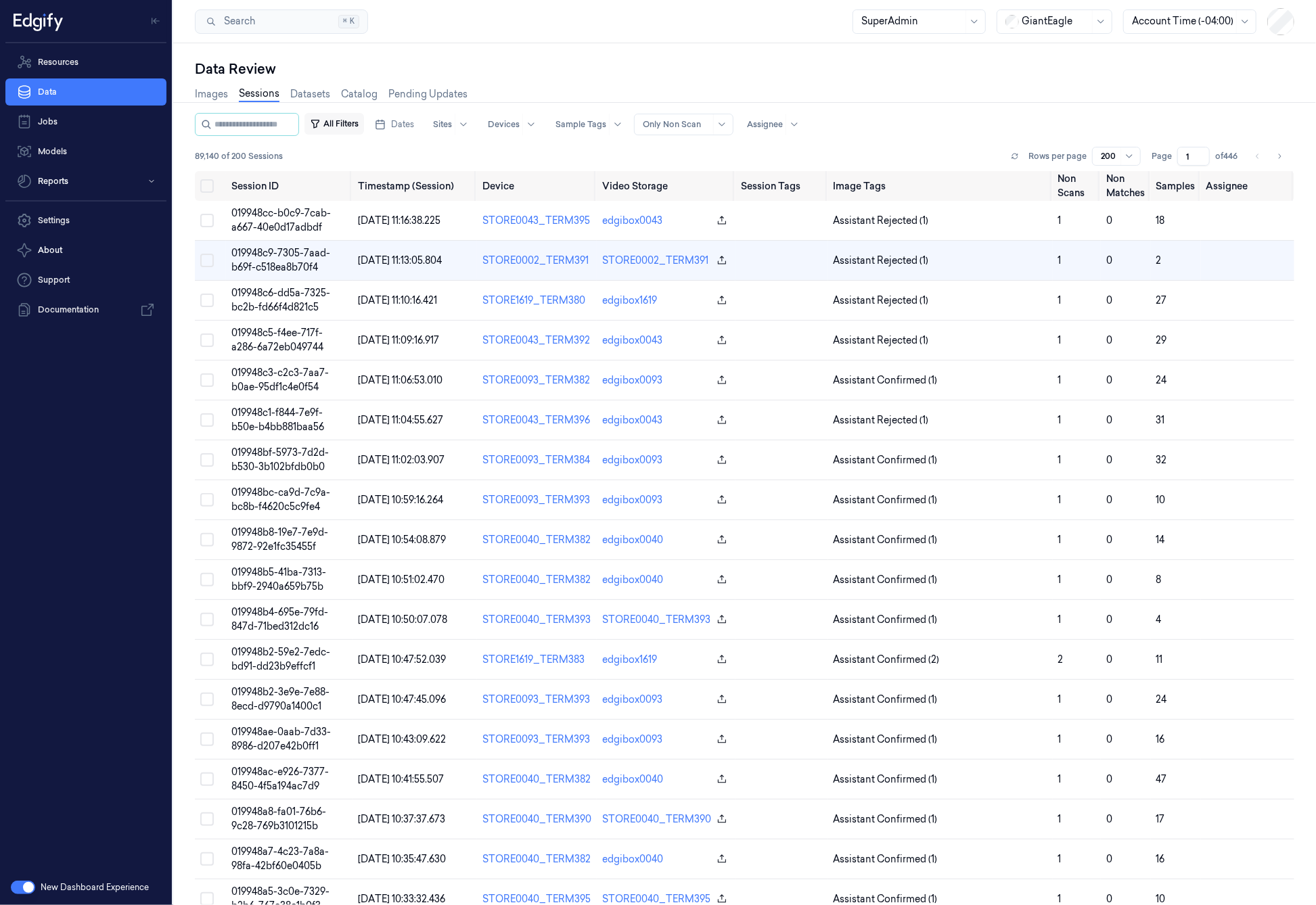
click at [364, 125] on button "All Filters" at bounding box center [334, 123] width 59 height 21
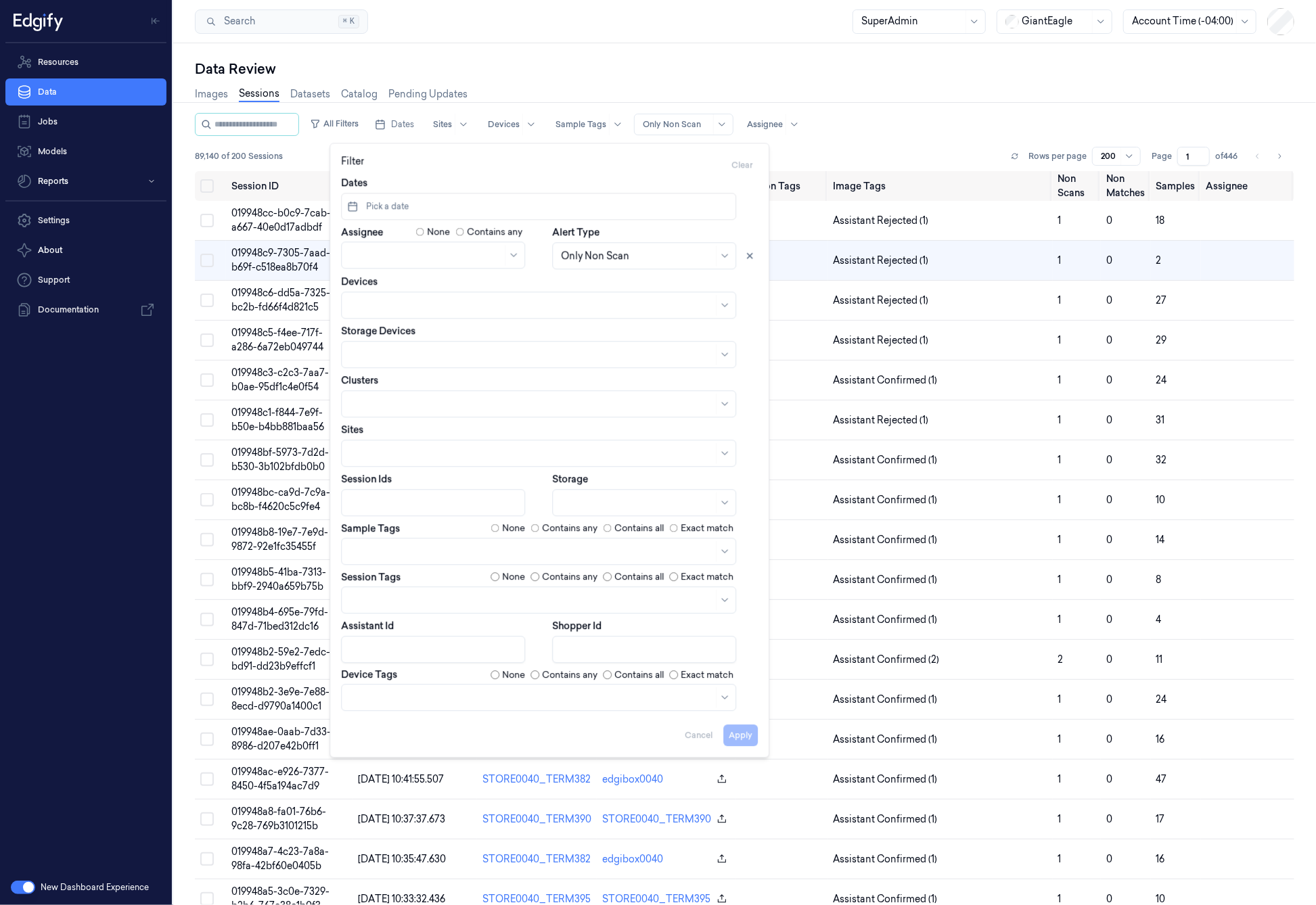
click at [616, 496] on div at bounding box center [637, 502] width 152 height 14
click at [595, 560] on div "Backend" at bounding box center [582, 555] width 41 height 14
click at [740, 75] on div "Data Review" at bounding box center [744, 69] width 1099 height 19
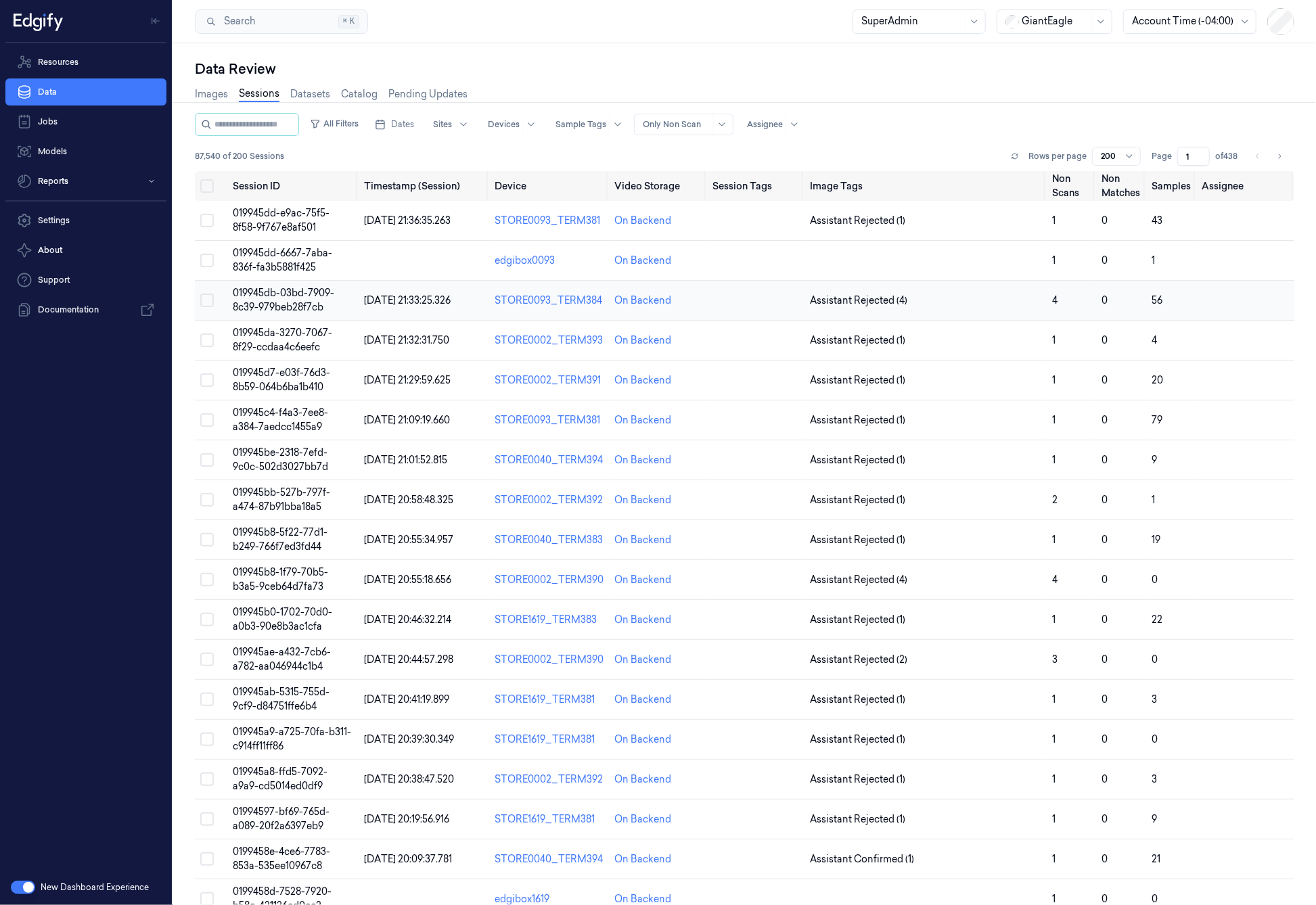
click at [308, 302] on span "019945db-03bd-7909-8c39-979beb28f7cb" at bounding box center [283, 300] width 102 height 26
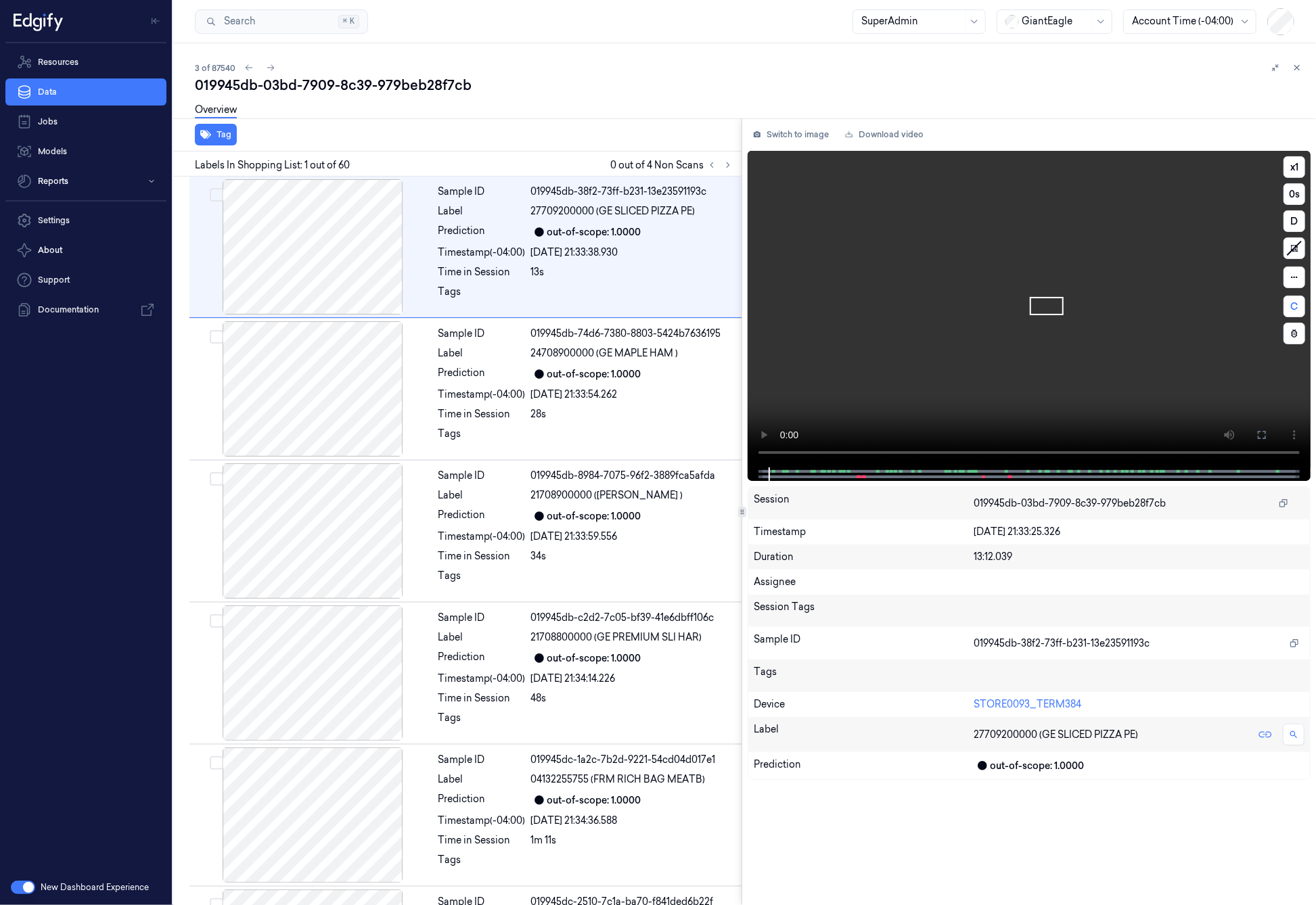
click at [771, 473] on div at bounding box center [1028, 474] width 534 height 14
click at [771, 473] on span at bounding box center [772, 471] width 2 height 6
click at [772, 469] on span at bounding box center [772, 471] width 2 height 6
click at [1293, 281] on icon at bounding box center [1294, 277] width 9 height 9
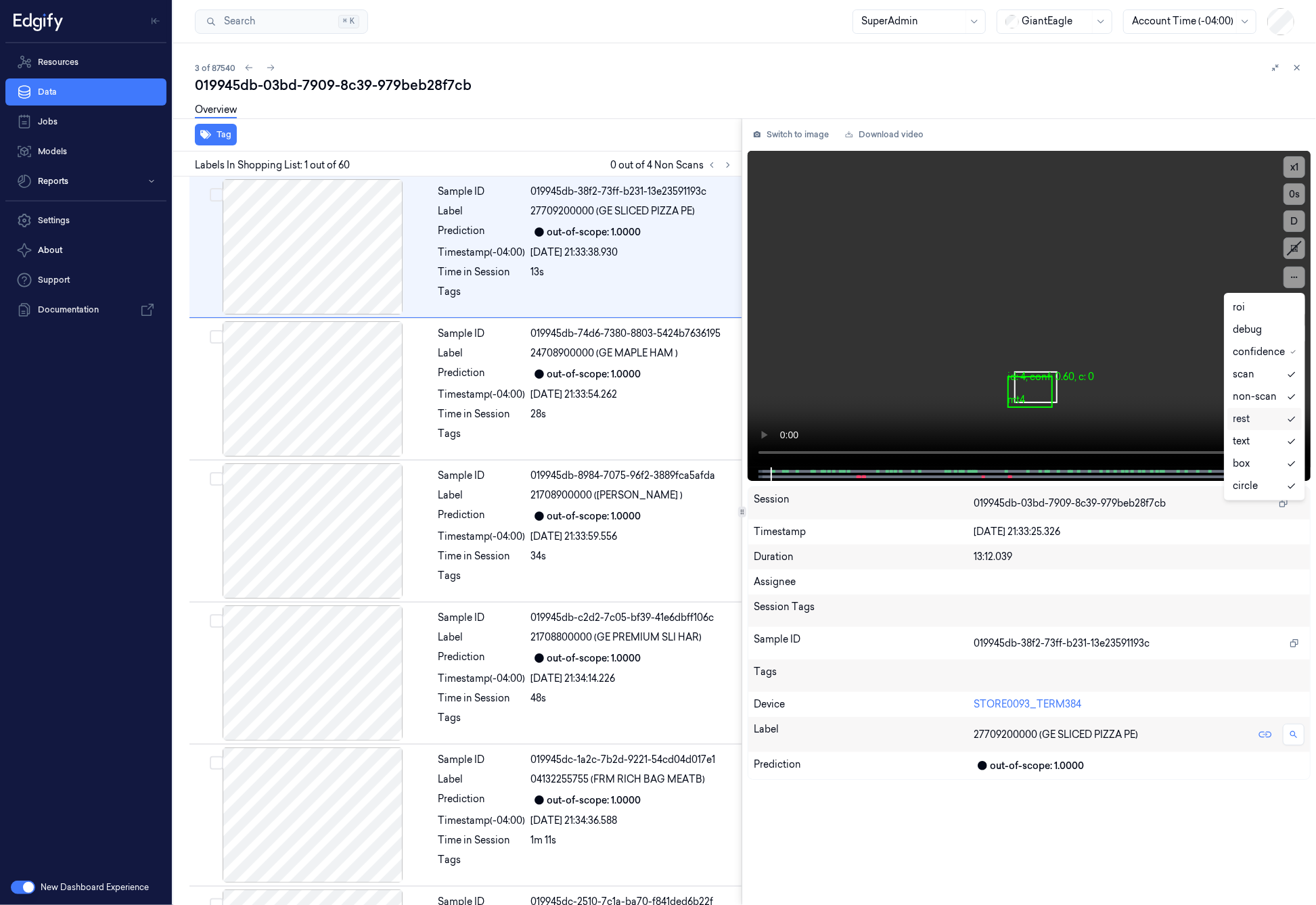
click at [1252, 421] on div "rest" at bounding box center [1264, 419] width 64 height 14
click at [897, 506] on div "Session" at bounding box center [864, 503] width 220 height 21
click at [773, 472] on span at bounding box center [774, 471] width 2 height 6
click at [785, 472] on span at bounding box center [786, 471] width 2 height 6
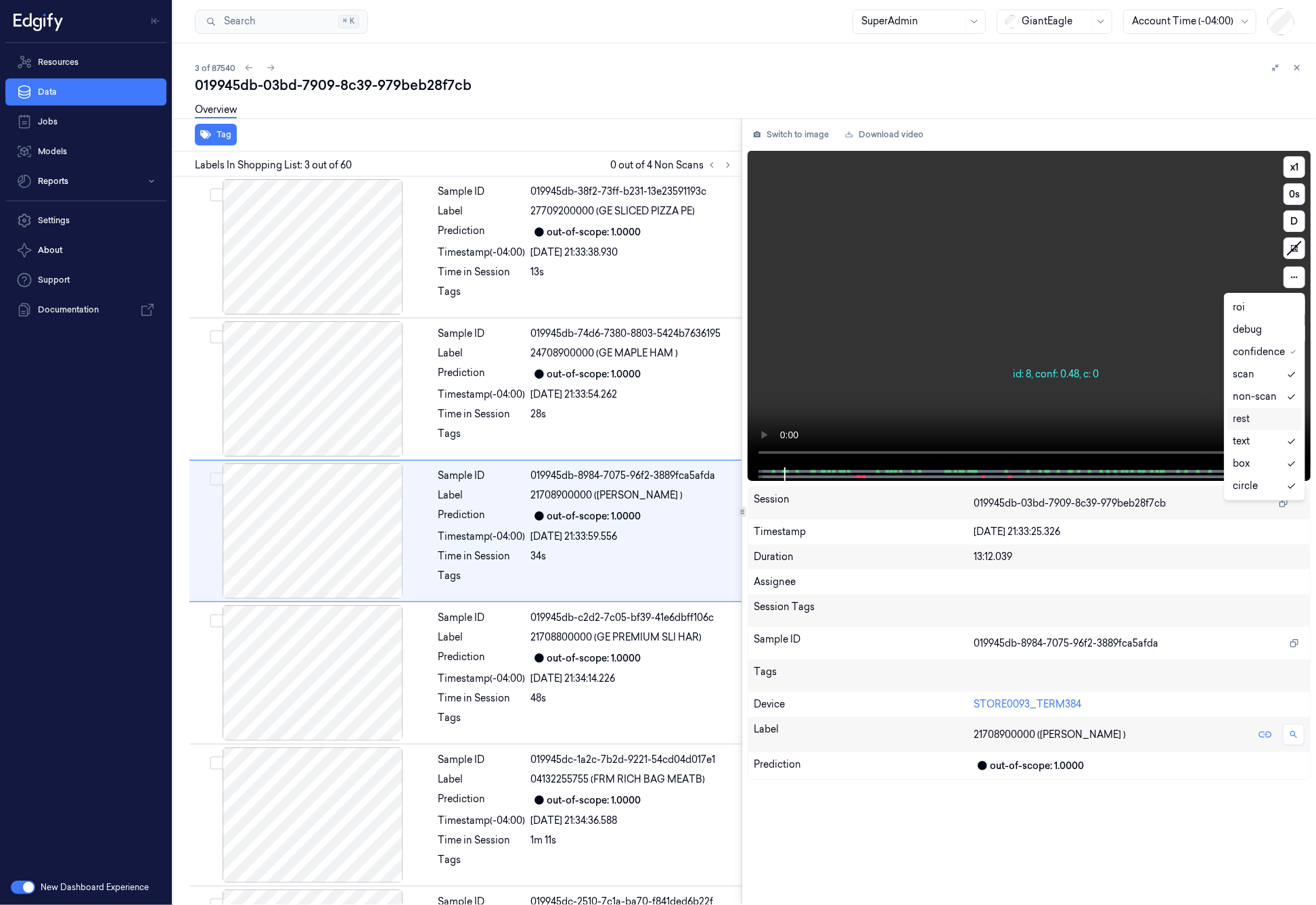
click at [800, 472] on div at bounding box center [1028, 474] width 534 height 14
click at [797, 472] on span at bounding box center [797, 471] width 2 height 6
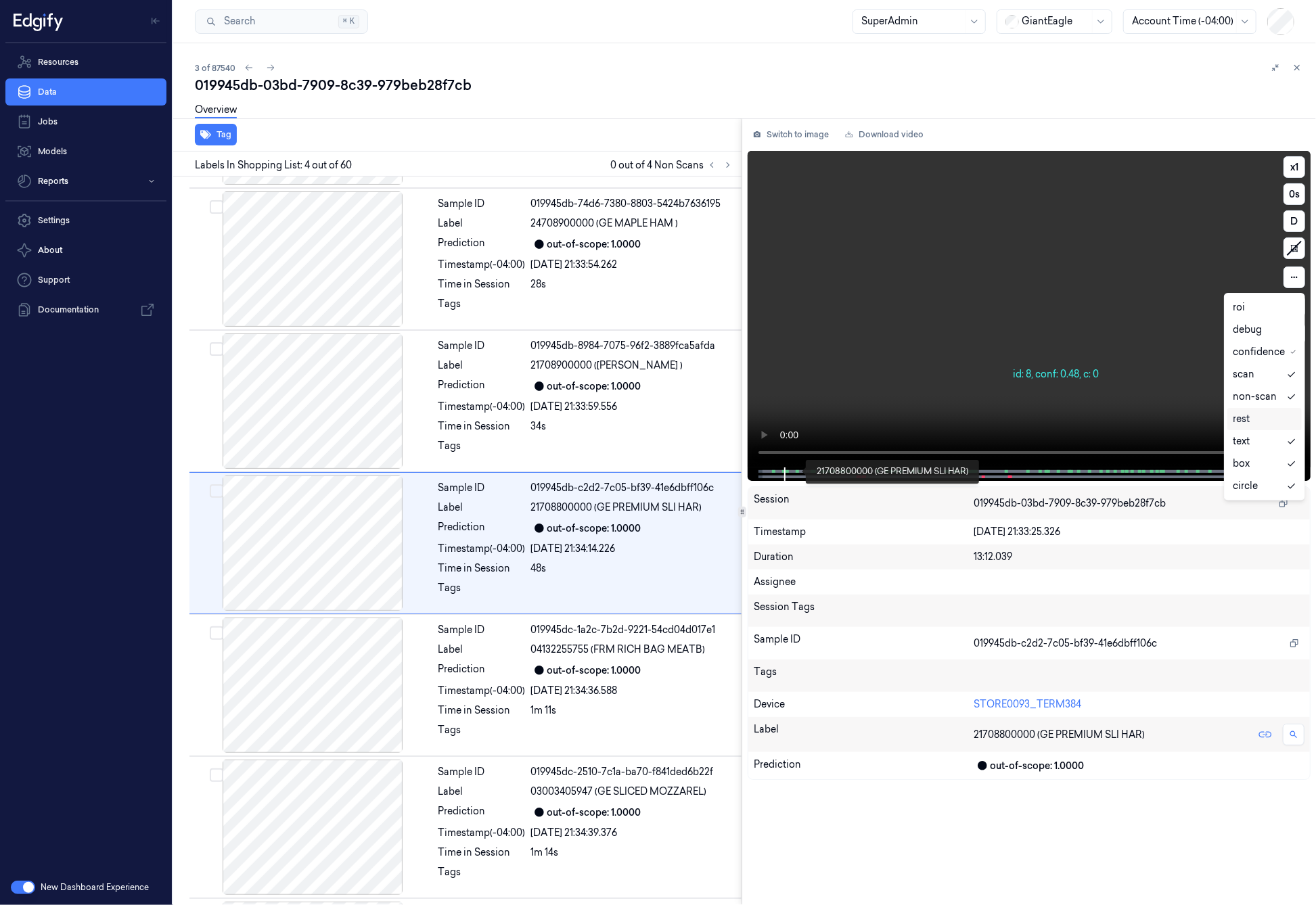
scroll to position [131, 0]
click at [786, 472] on span at bounding box center [786, 471] width 2 height 6
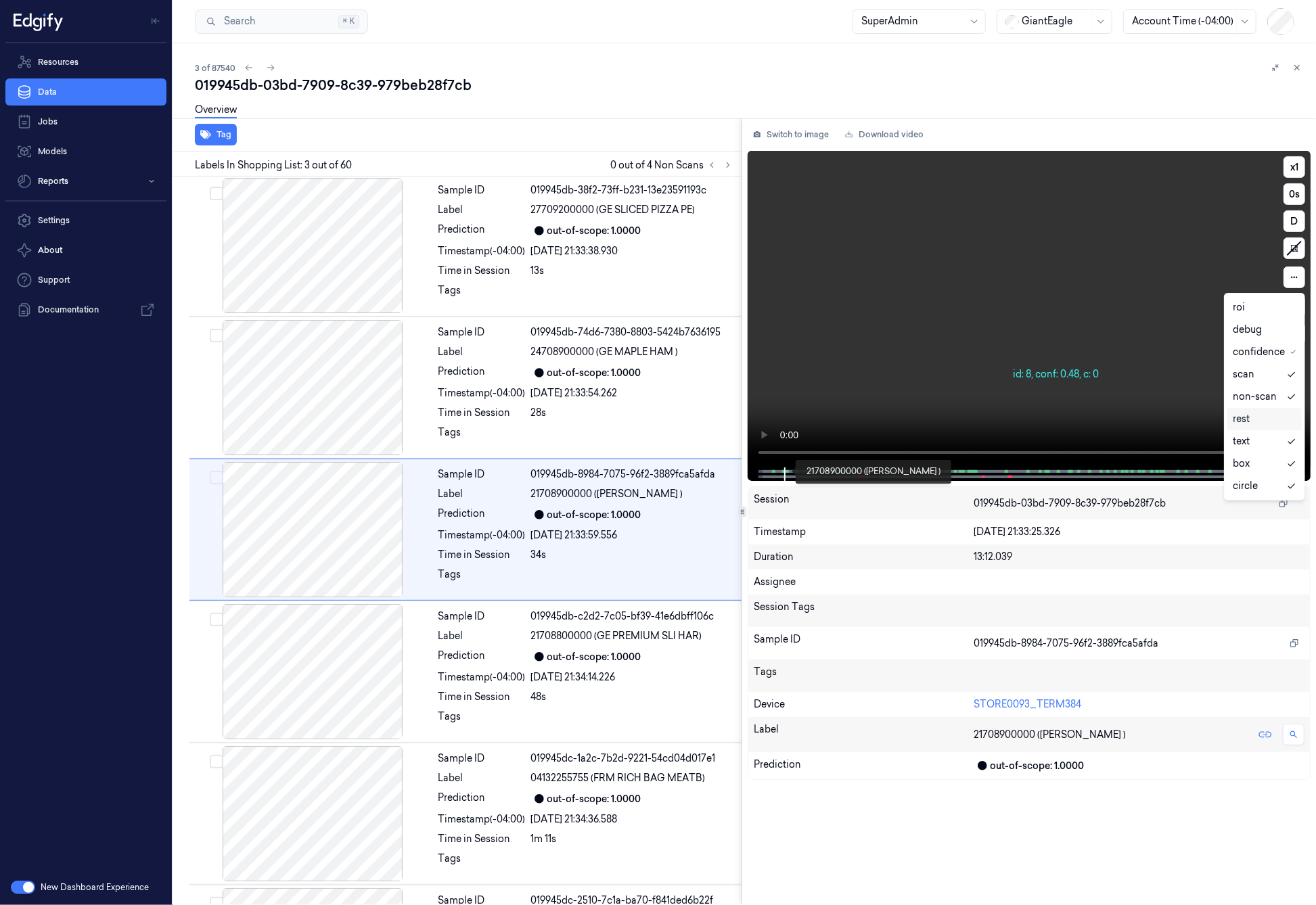
scroll to position [0, 0]
click at [807, 498] on div "Session" at bounding box center [864, 503] width 220 height 21
click at [1295, 280] on icon at bounding box center [1294, 277] width 9 height 9
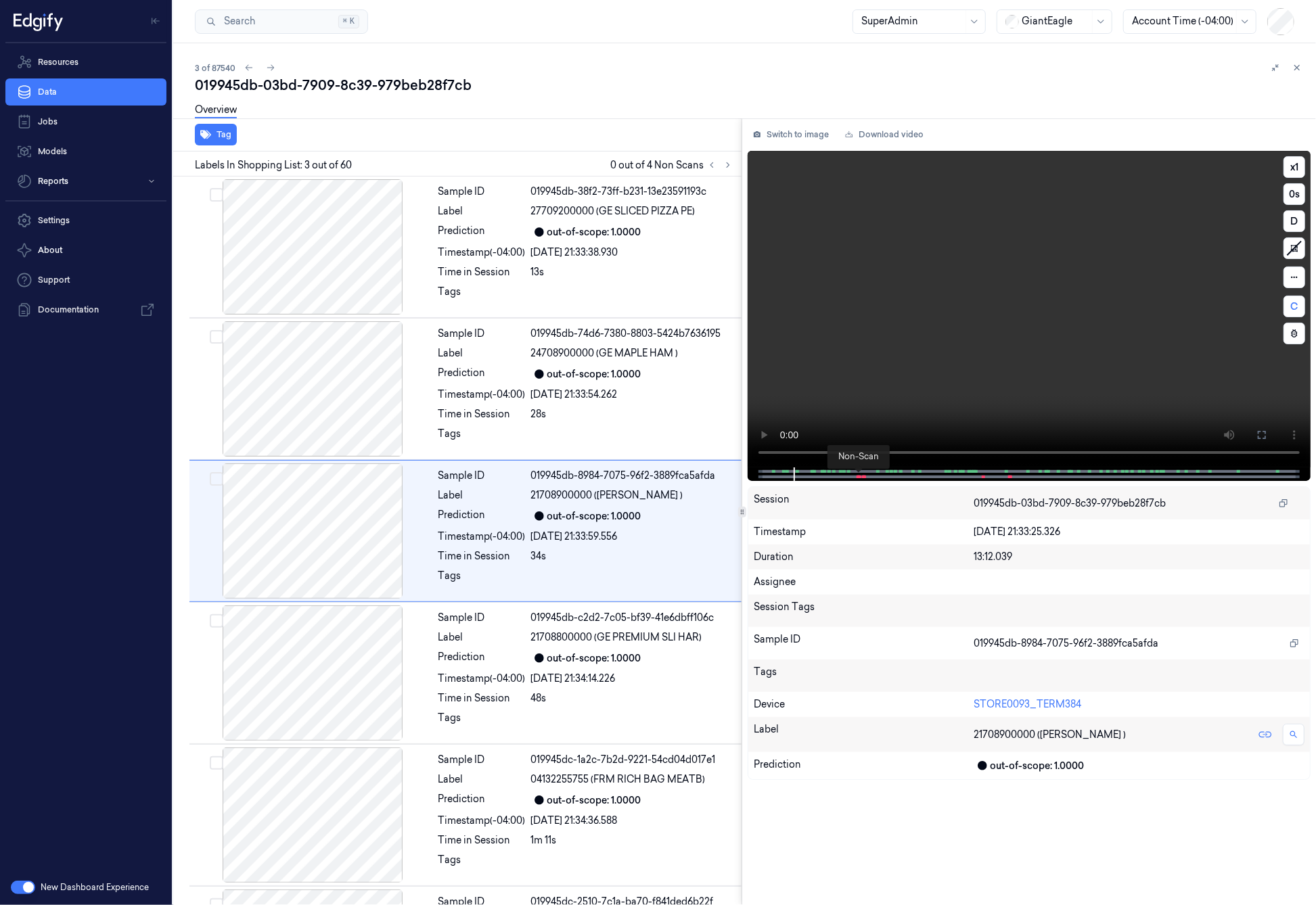
click at [857, 476] on span at bounding box center [858, 476] width 2 height 6
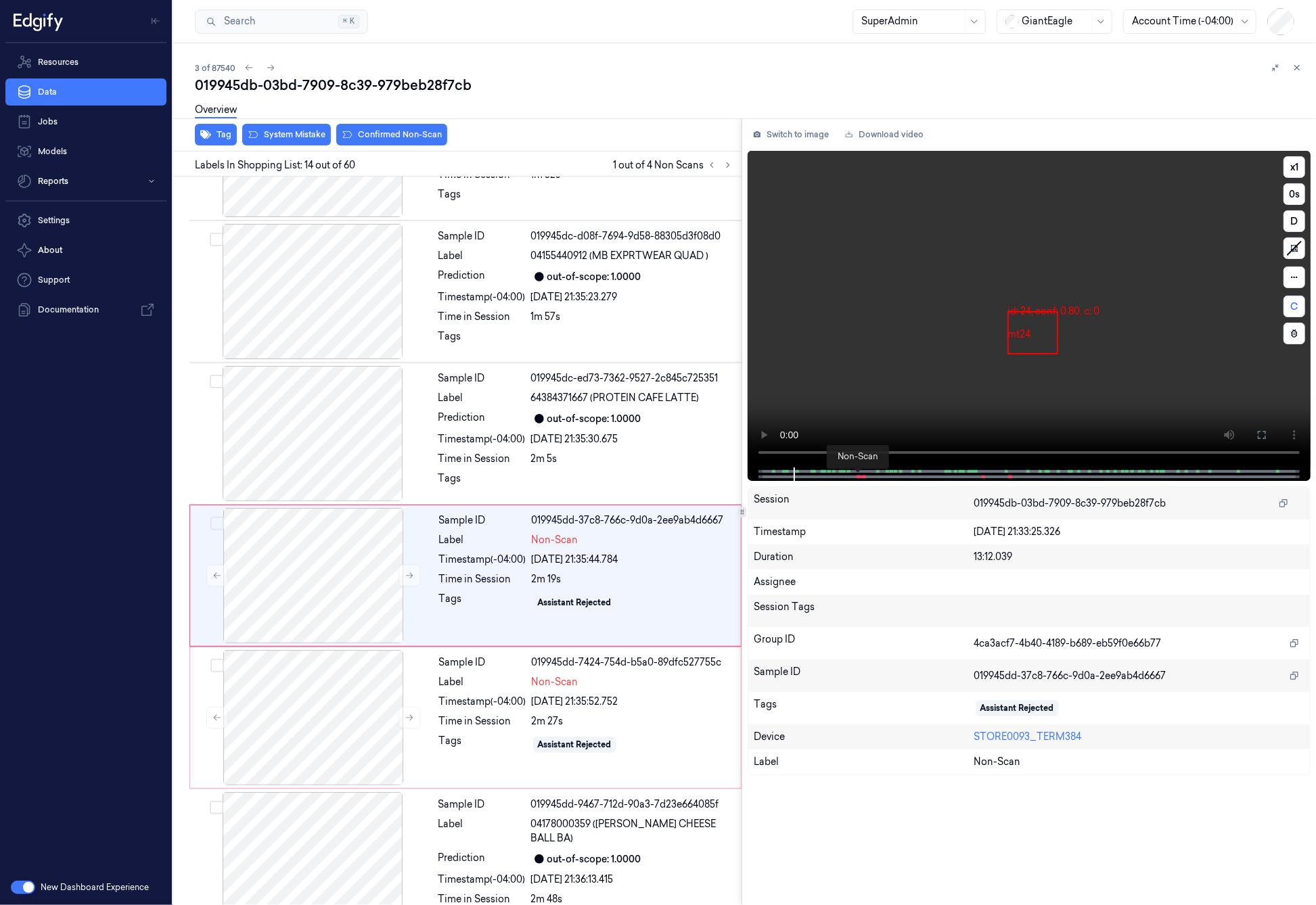
scroll to position [1547, 0]
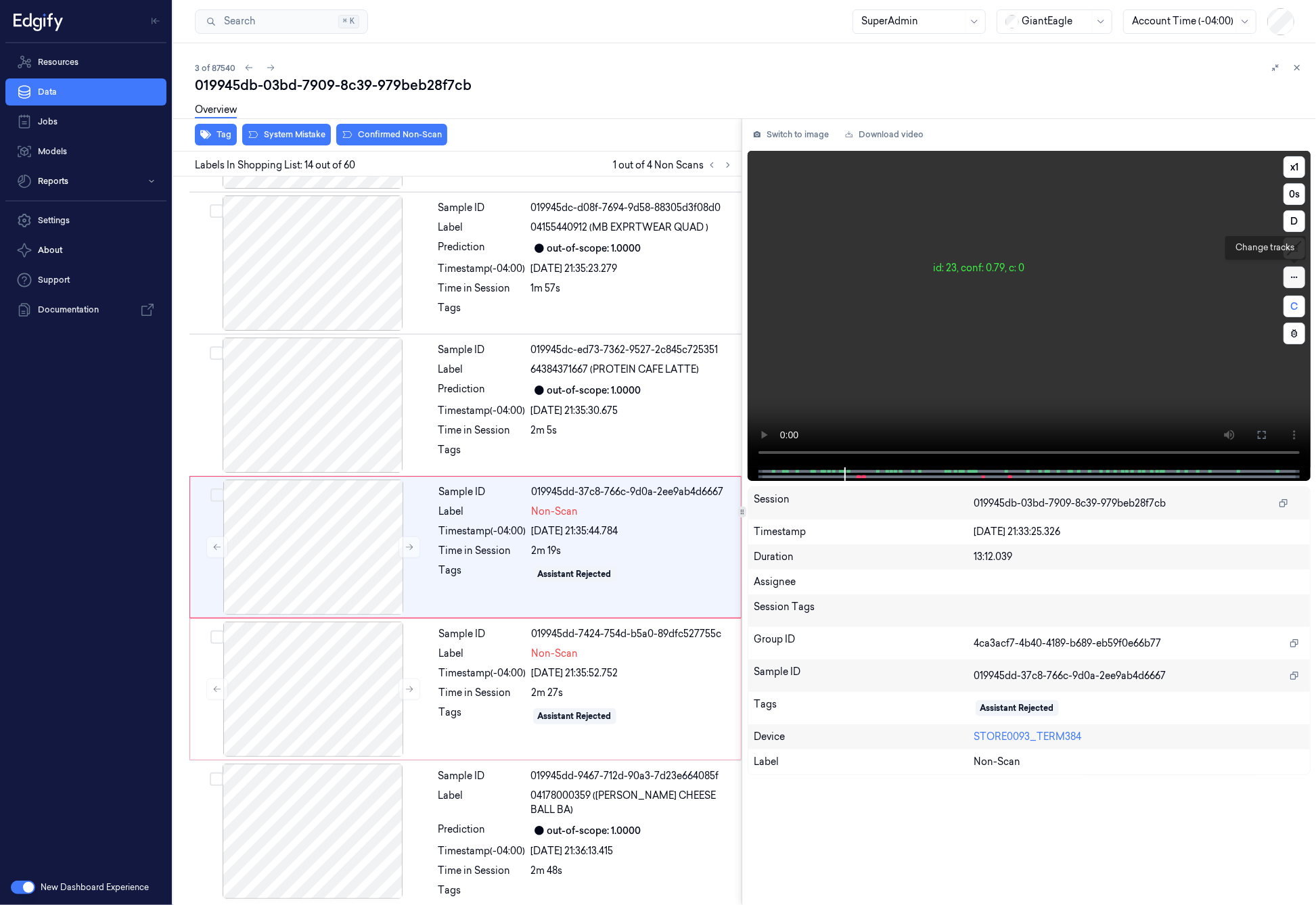
click at [1291, 276] on icon at bounding box center [1294, 277] width 9 height 9
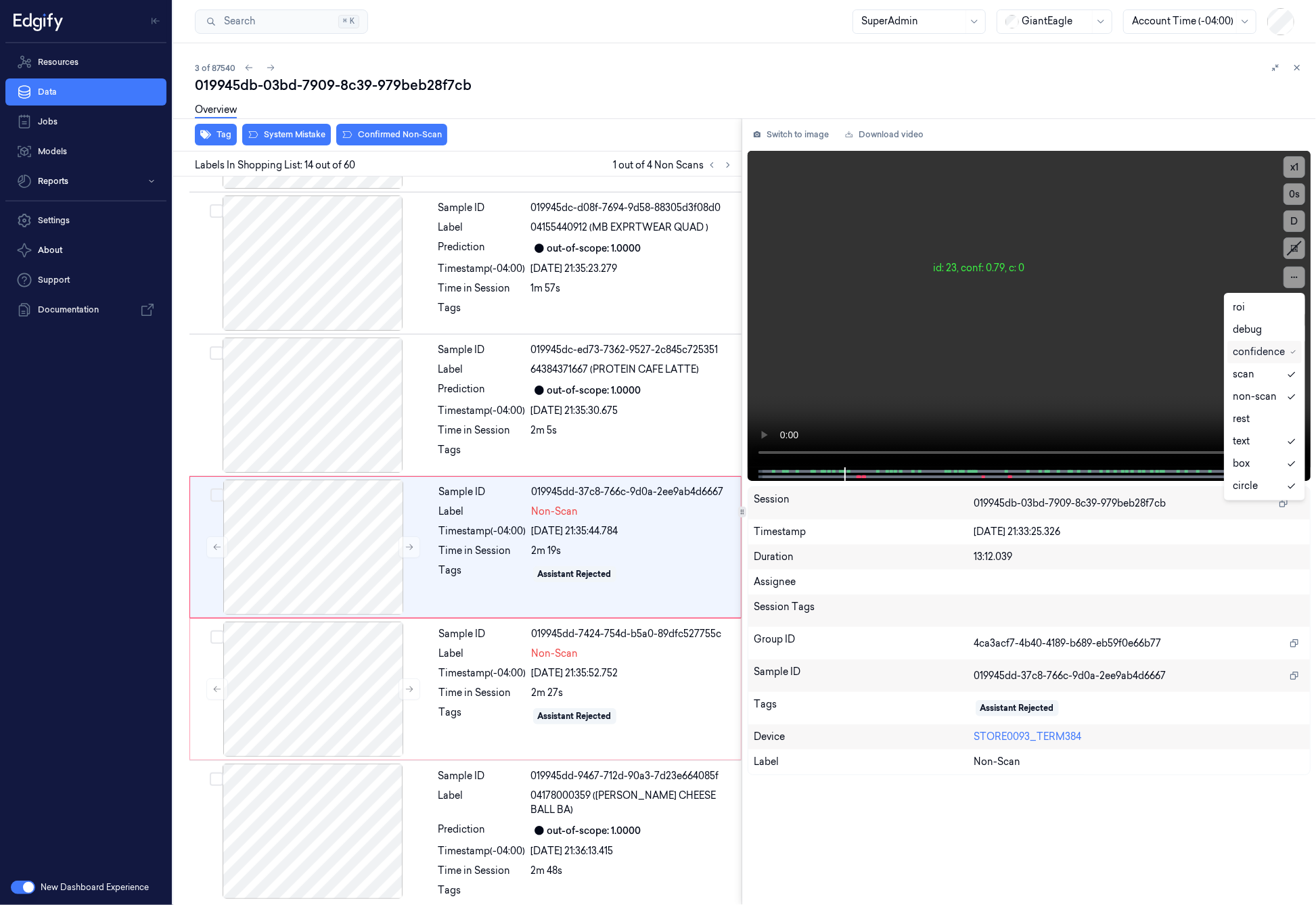
click at [1266, 356] on div "confidence" at bounding box center [1259, 352] width 52 height 14
click at [1262, 353] on div "confidence" at bounding box center [1259, 352] width 52 height 14
click at [1253, 358] on div "confidence" at bounding box center [1259, 352] width 52 height 14
click at [1242, 424] on div "rest" at bounding box center [1241, 419] width 17 height 14
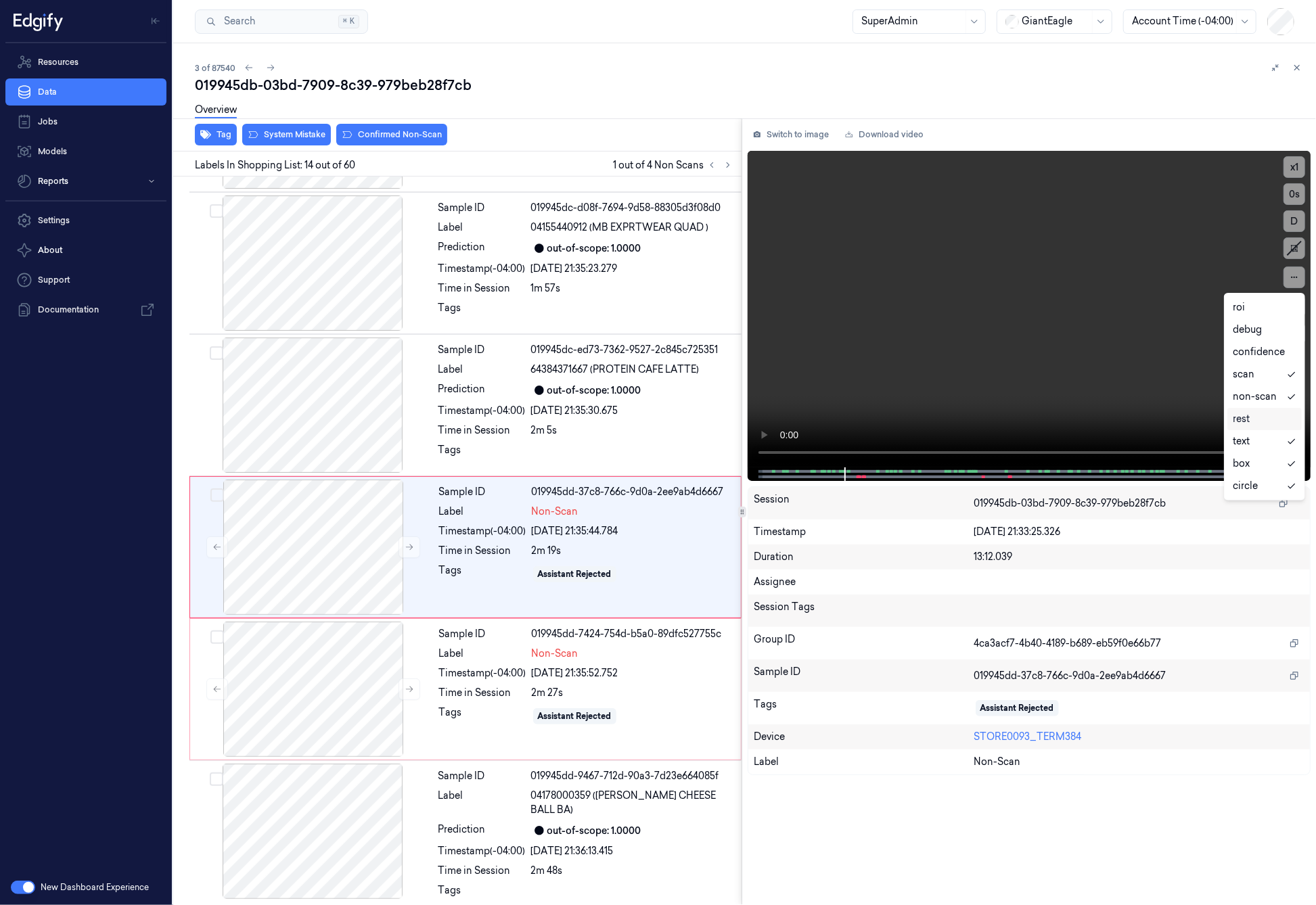
click at [1242, 424] on div "rest" at bounding box center [1241, 419] width 17 height 14
click at [937, 497] on div "Switch to image Download video x 1 0 s D C Session 019945db-03bd-7909-8c39-979b…" at bounding box center [1028, 511] width 573 height 786
click at [807, 503] on div "Switch to image Download video x 1 0 s D C Session 019945db-03bd-7909-8c39-979b…" at bounding box center [1028, 511] width 573 height 786
drag, startPoint x: 808, startPoint y: 497, endPoint x: 769, endPoint y: 504, distance: 39.6
click at [769, 504] on div "Session" at bounding box center [864, 503] width 220 height 21
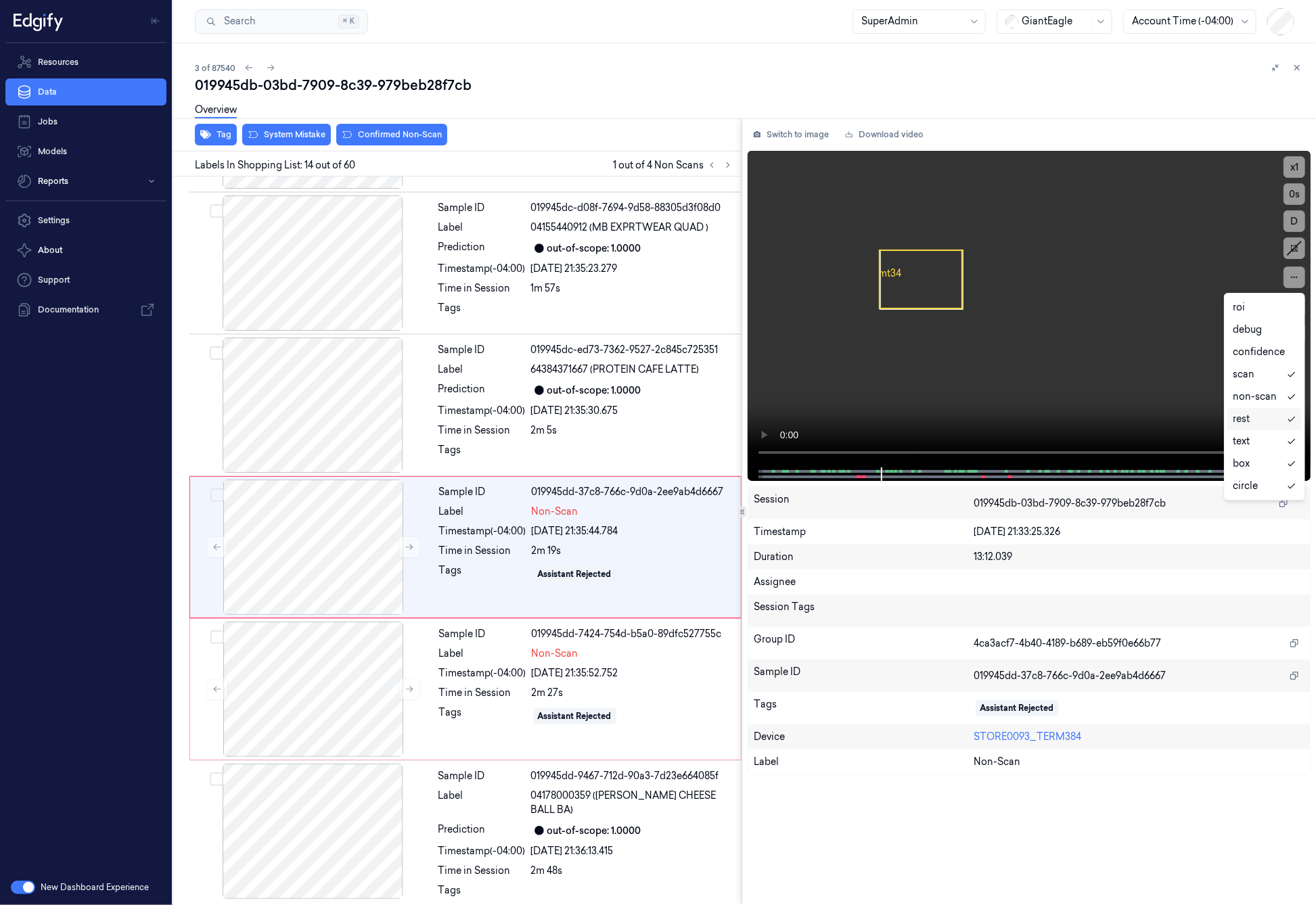
click at [1262, 418] on div "rest" at bounding box center [1264, 419] width 64 height 14
click at [1195, 541] on div "Timestamp [DATE] 21:33:25.326" at bounding box center [1029, 532] width 561 height 25
click at [1304, 276] on button at bounding box center [1294, 277] width 21 height 21
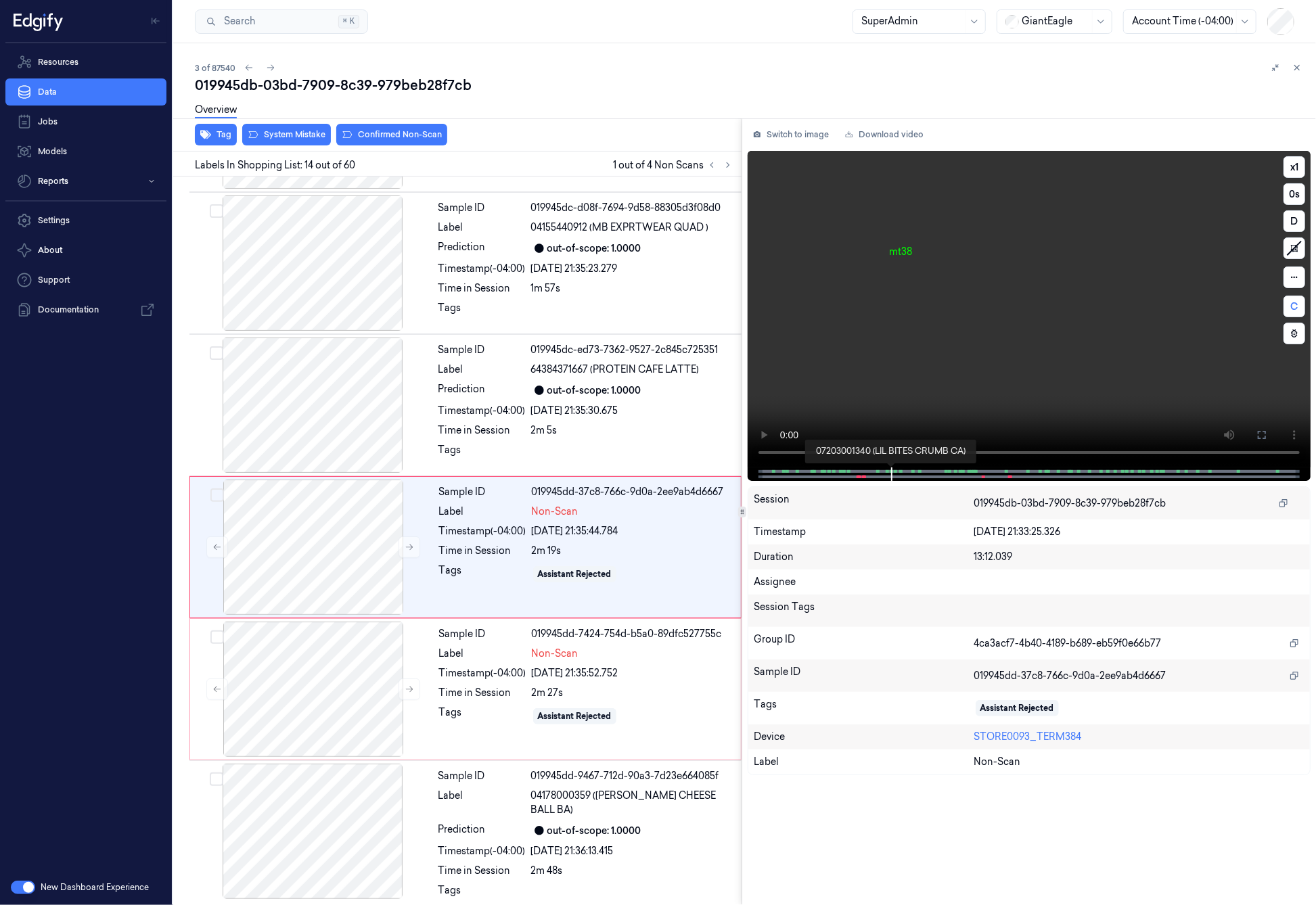
click at [889, 472] on span at bounding box center [890, 471] width 2 height 6
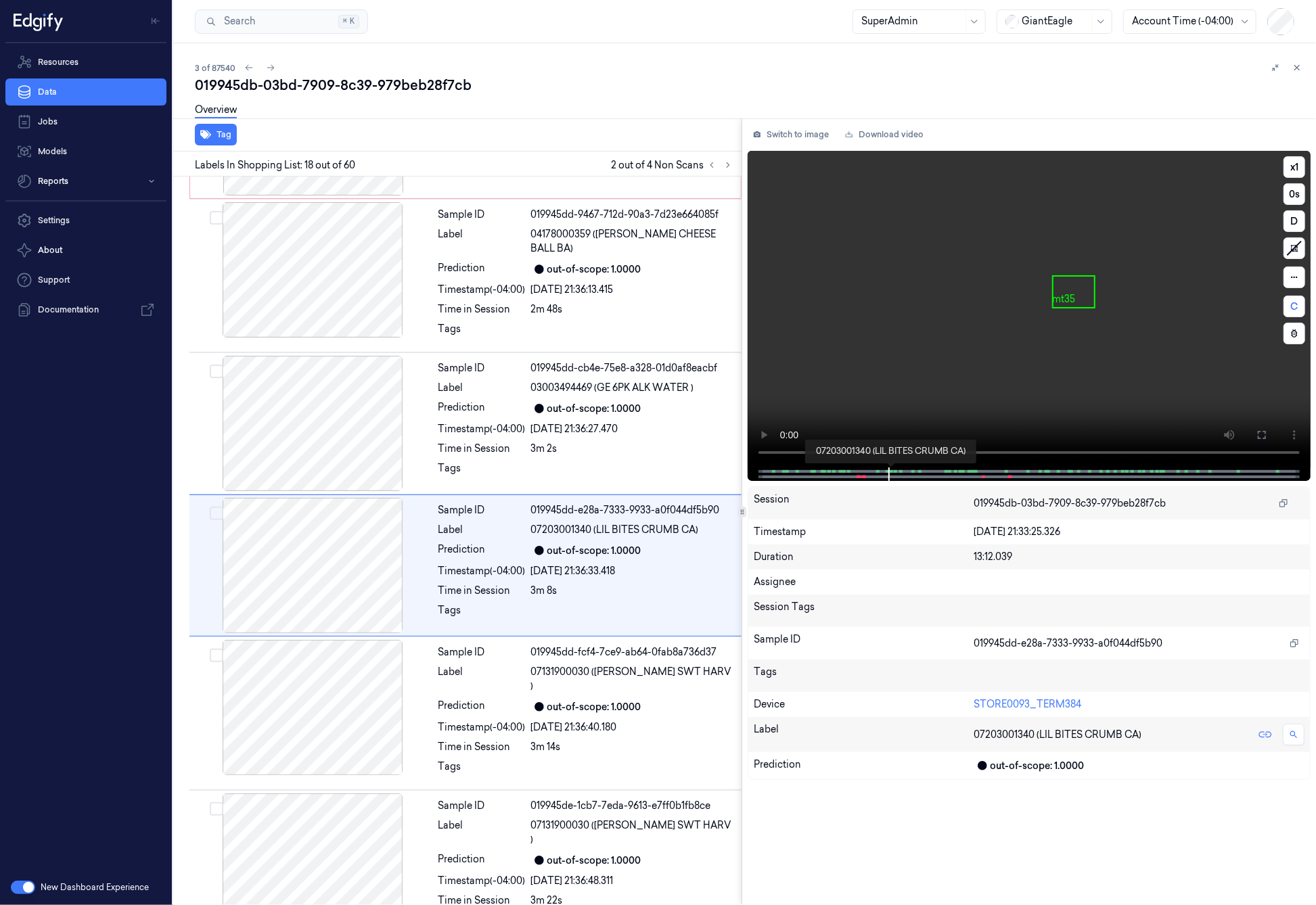
scroll to position [2114, 0]
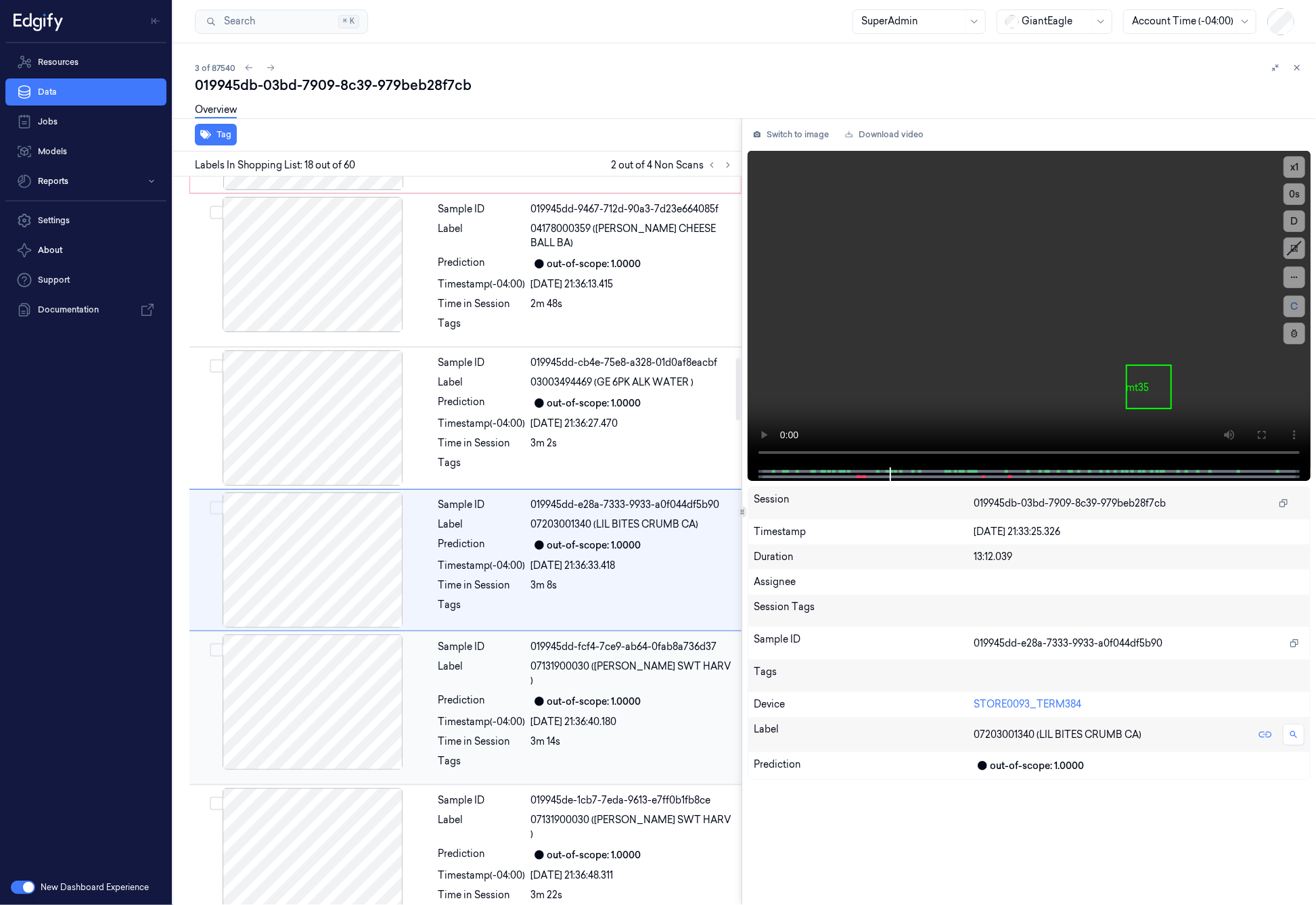
click at [360, 652] on div at bounding box center [312, 702] width 241 height 135
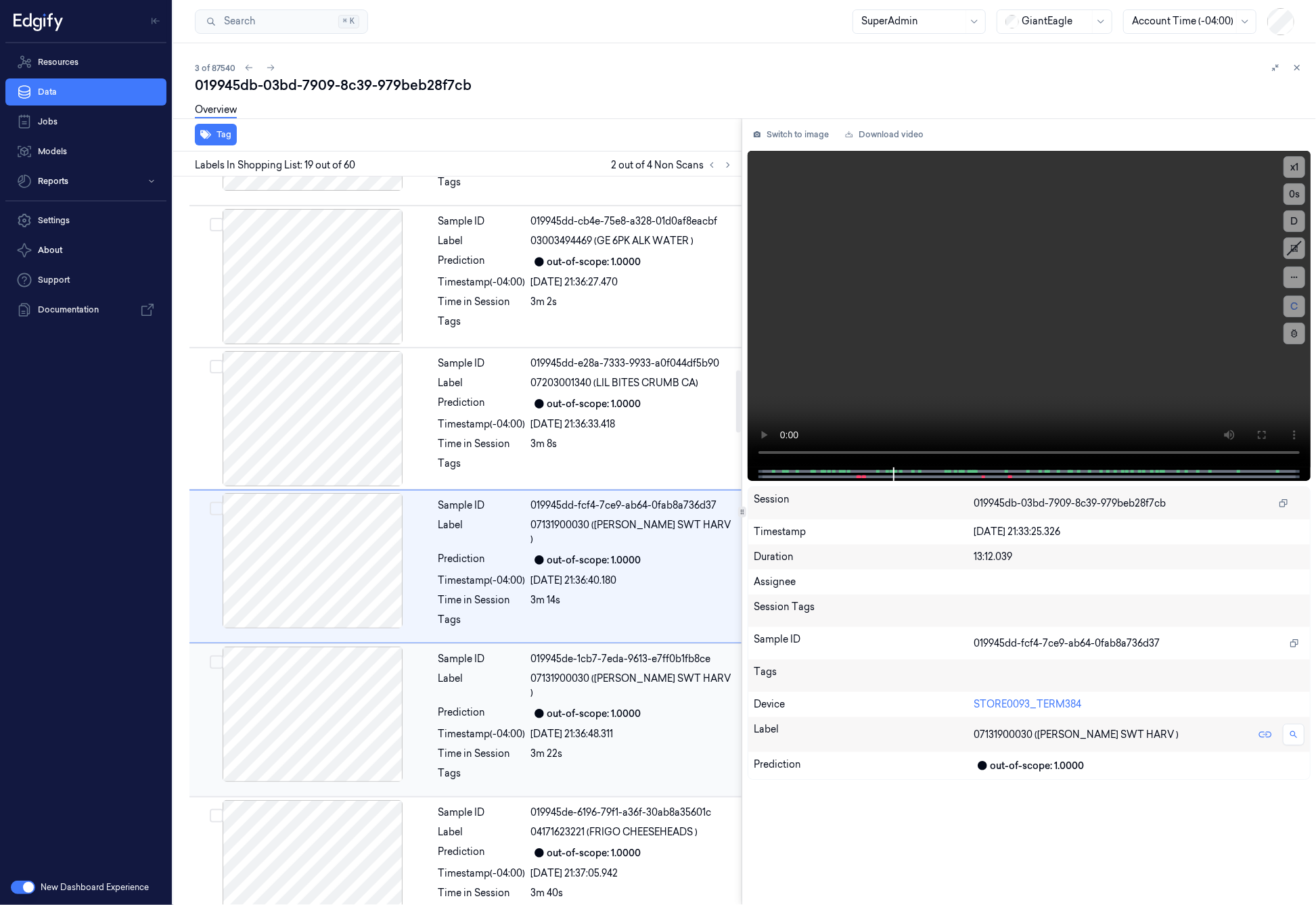
click at [330, 669] on div at bounding box center [312, 714] width 241 height 135
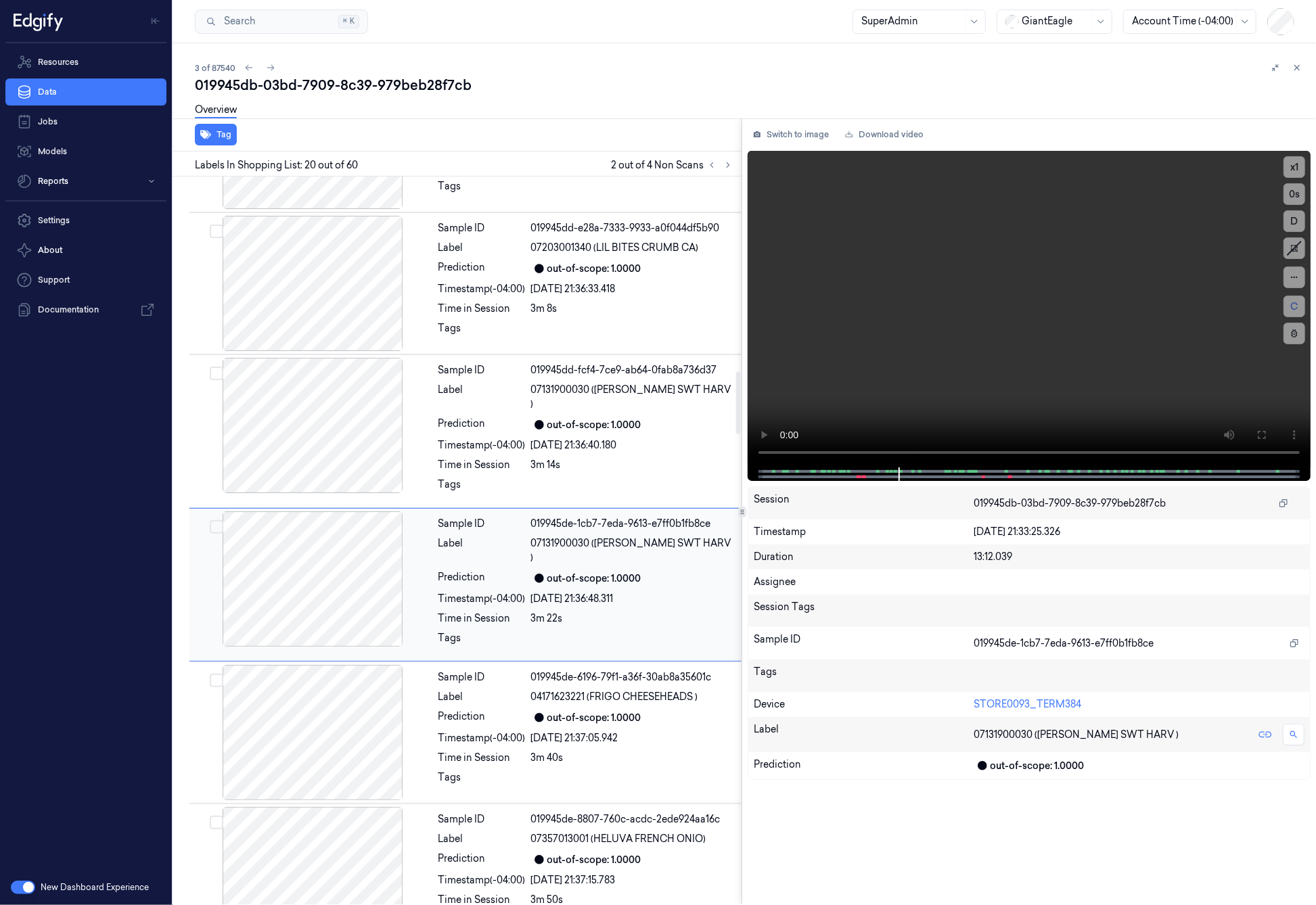
scroll to position [2396, 0]
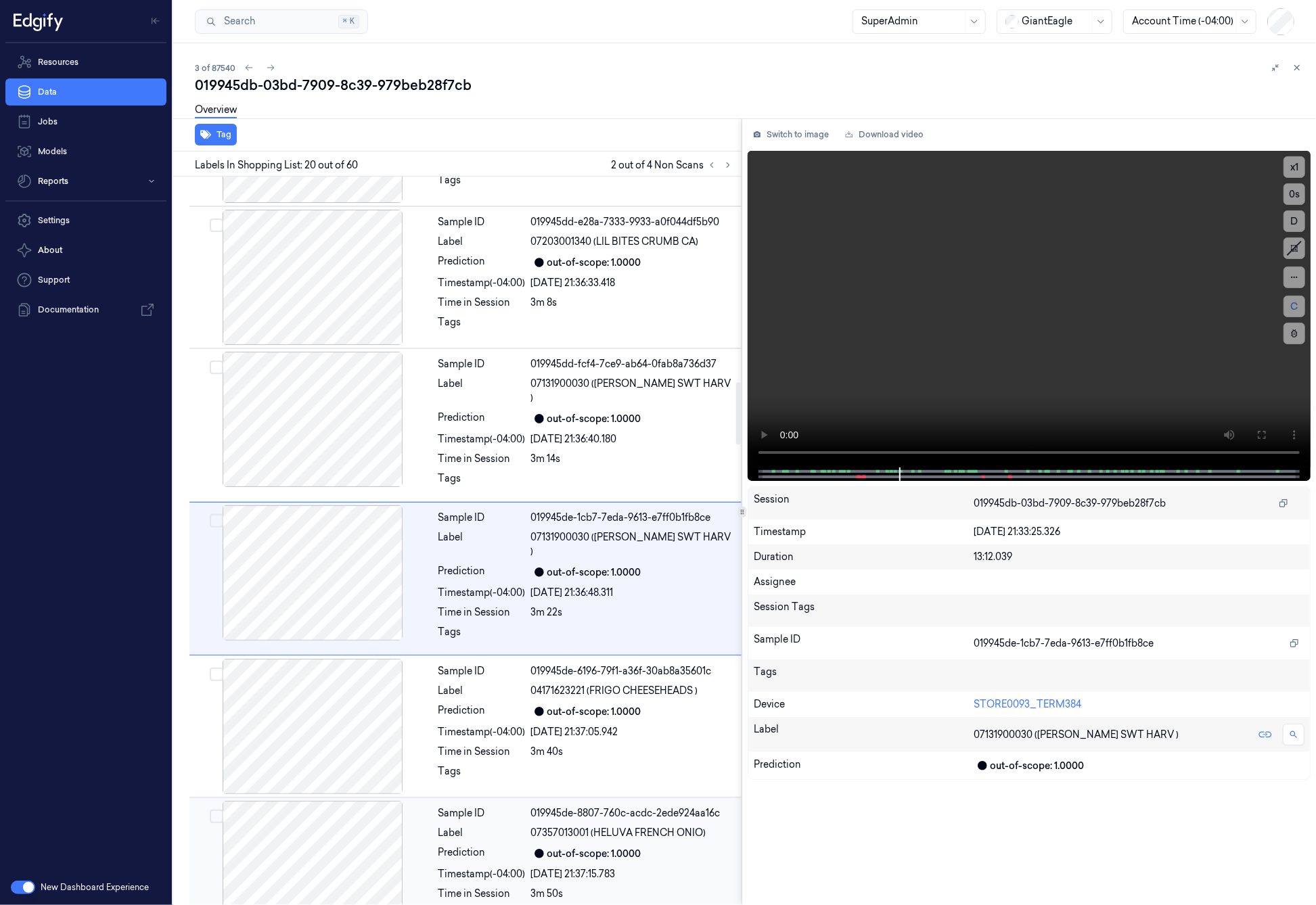
click at [324, 801] on div at bounding box center [312, 869] width 241 height 135
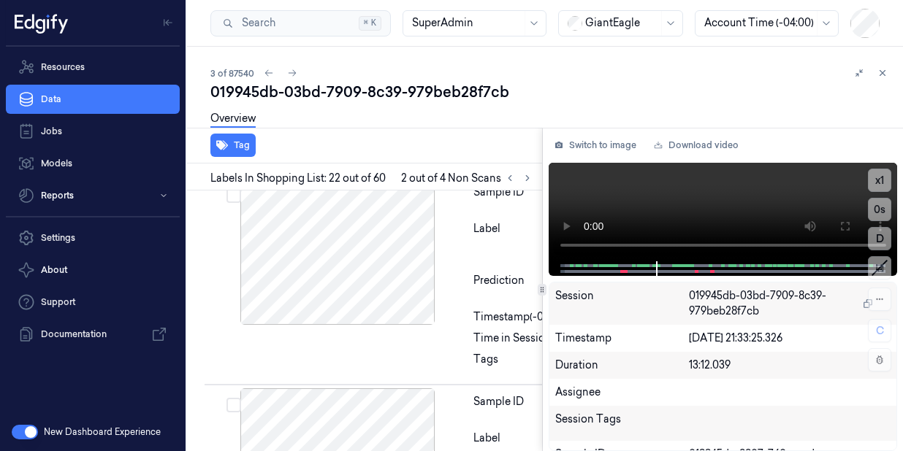
scroll to position [5229, 0]
